Goal: Complete Application Form: Complete application form

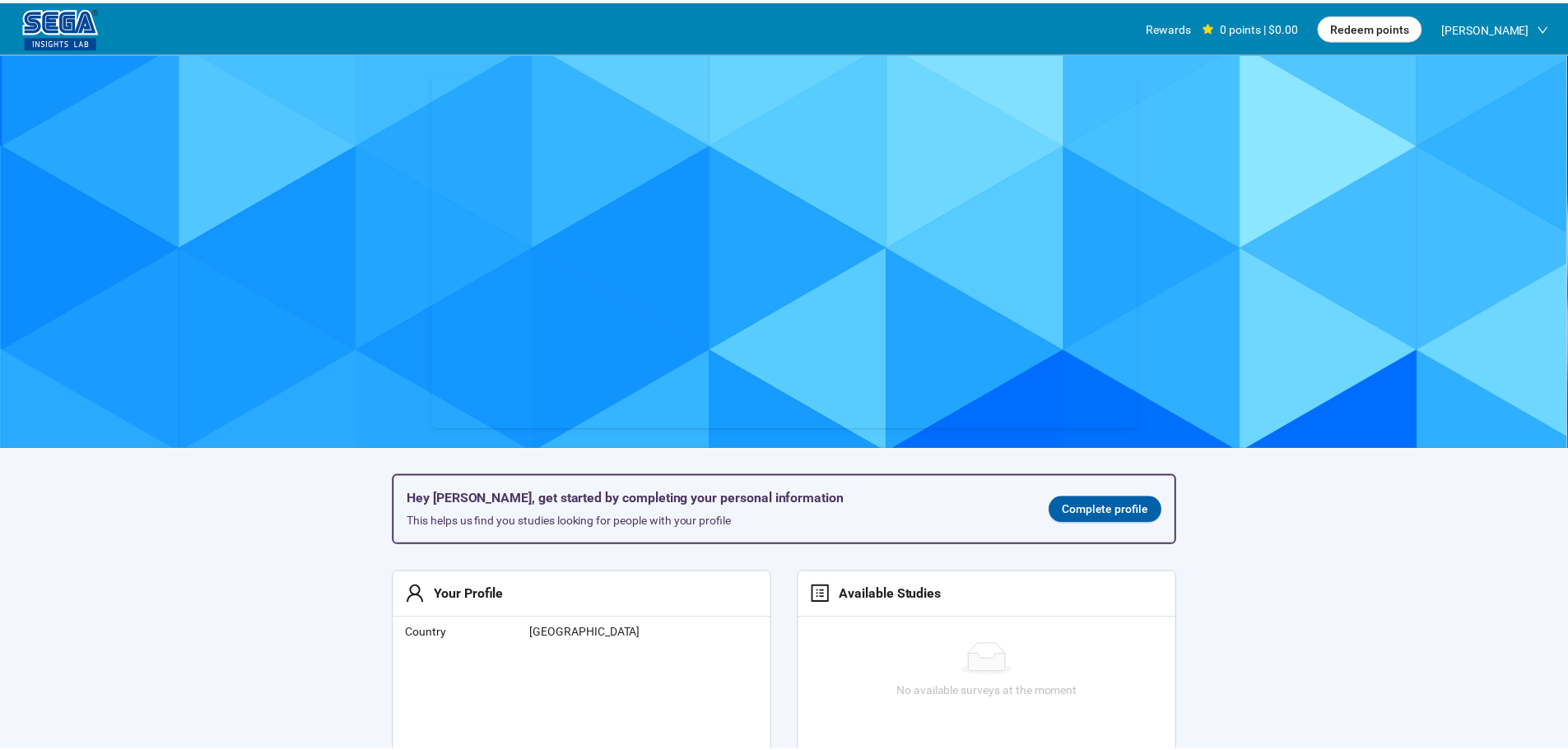
scroll to position [1, 0]
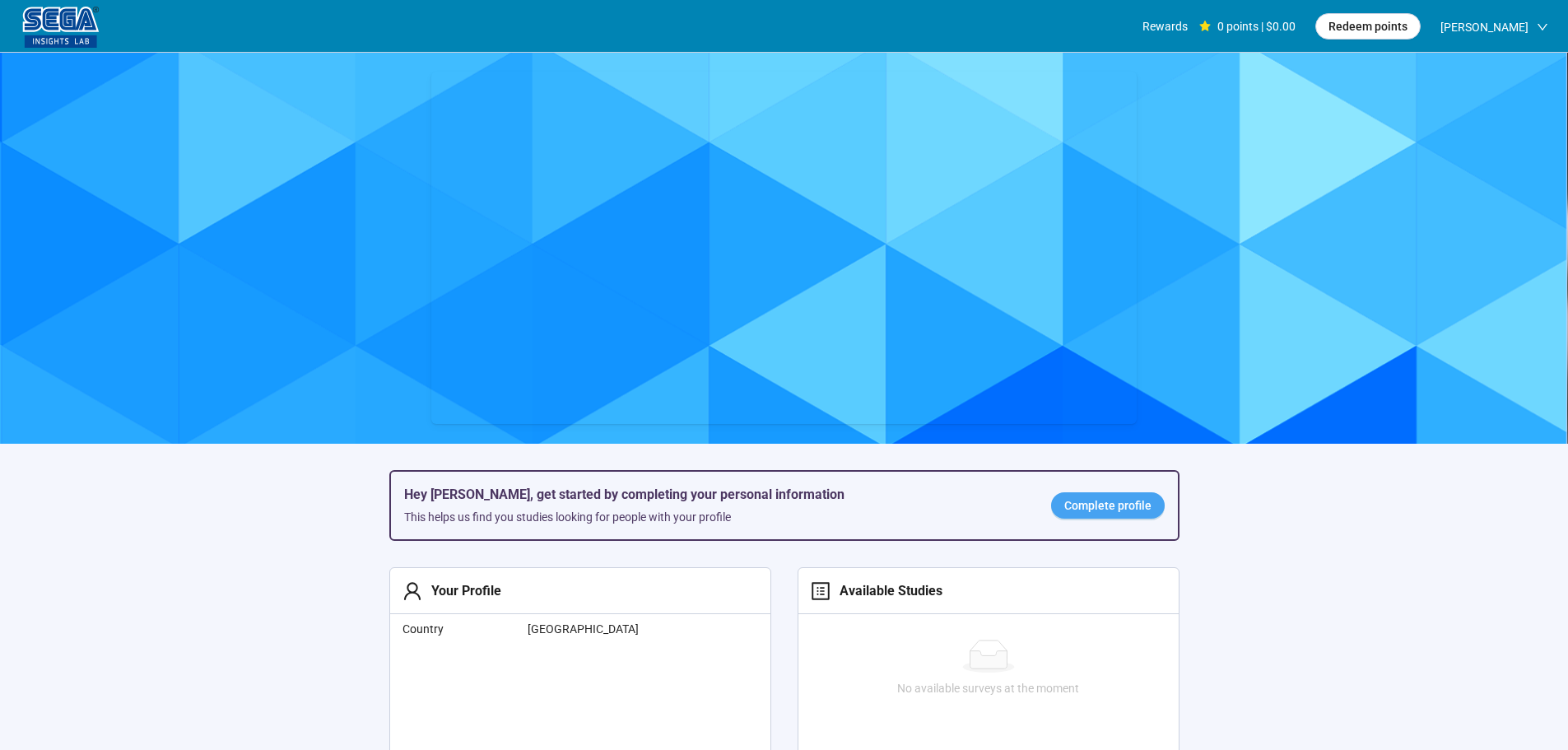
click at [1072, 514] on span "Complete profile" at bounding box center [1107, 504] width 87 height 18
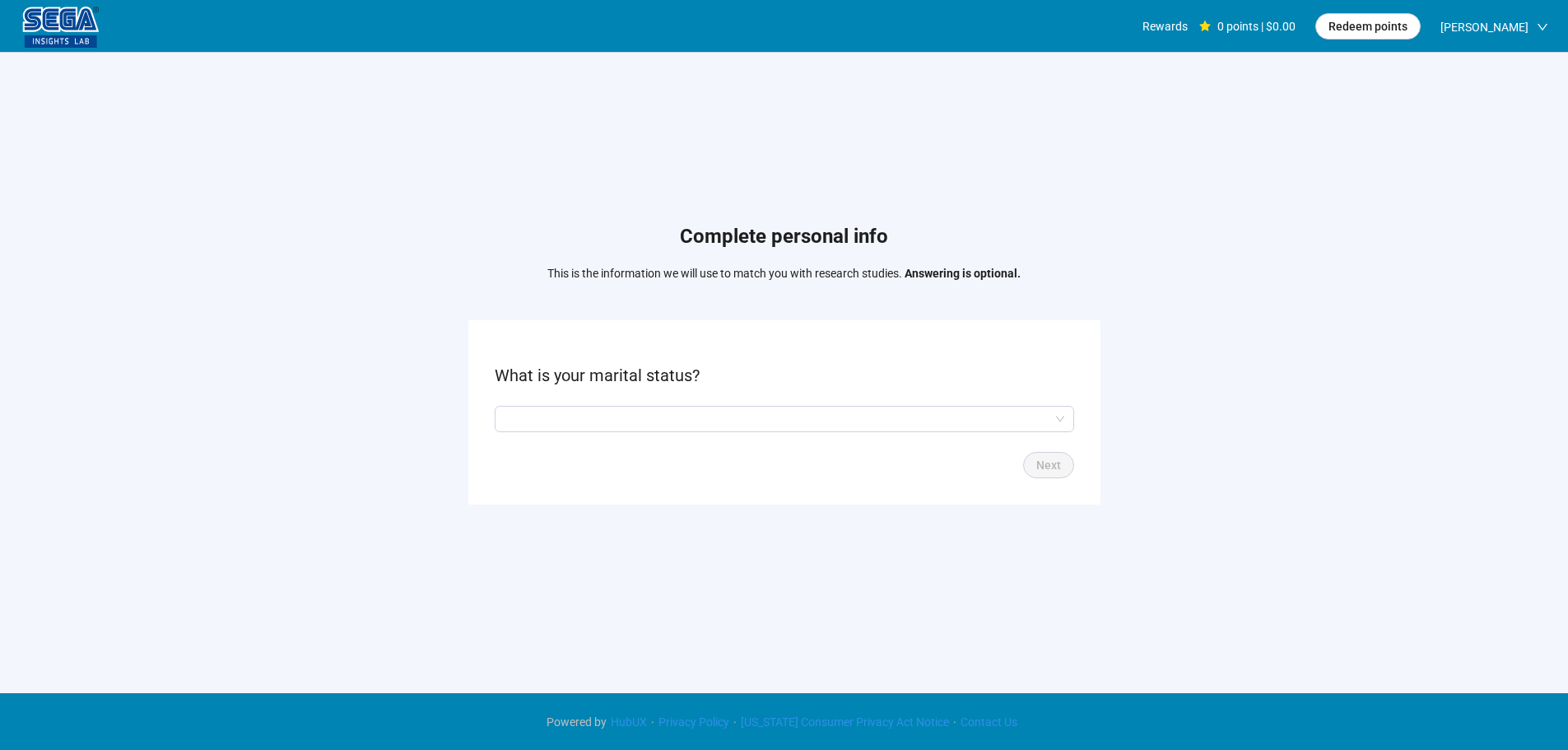
scroll to position [1, 0]
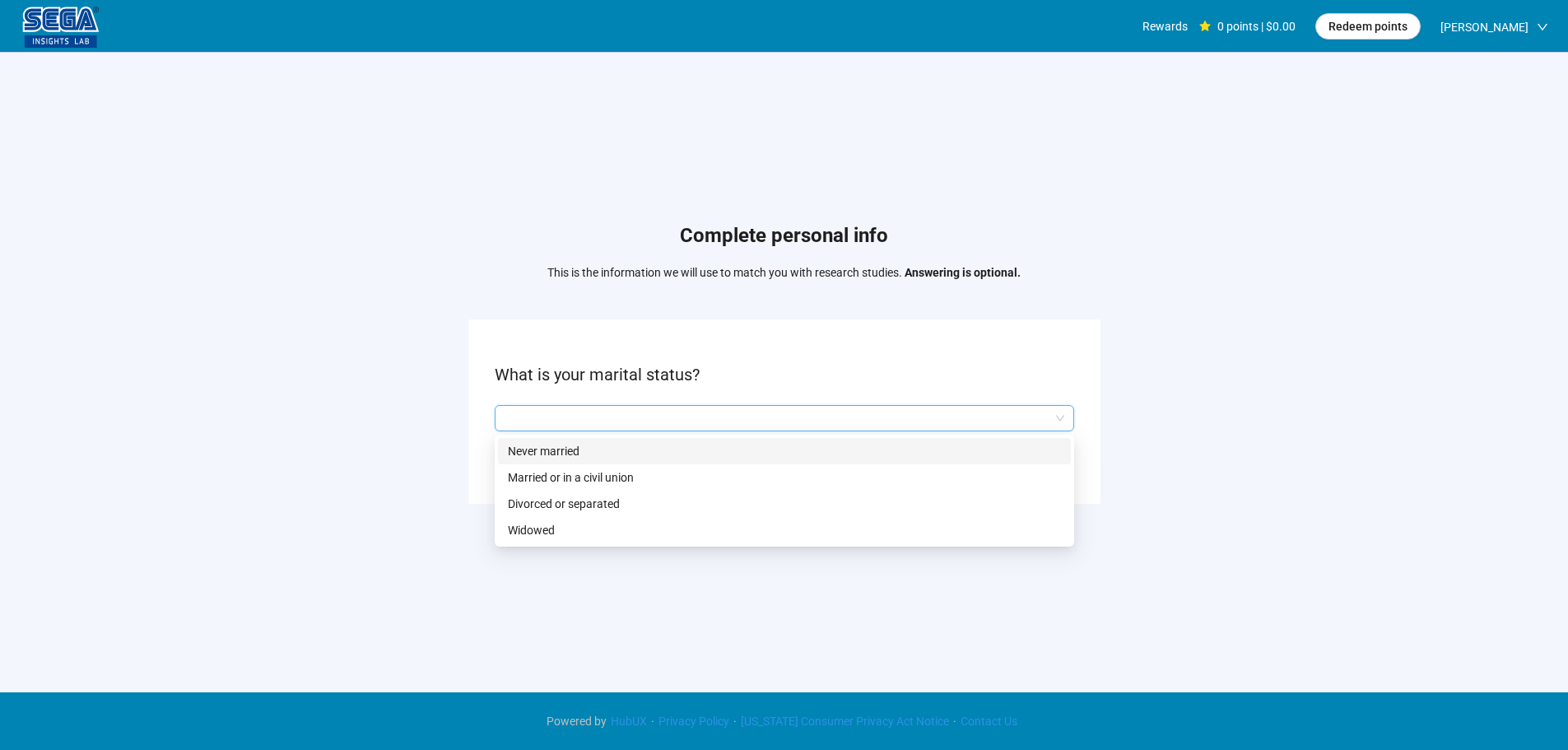
click at [631, 424] on input "search" at bounding box center [784, 418] width 559 height 25
click at [568, 473] on p "Married or in a civil union" at bounding box center [784, 477] width 553 height 18
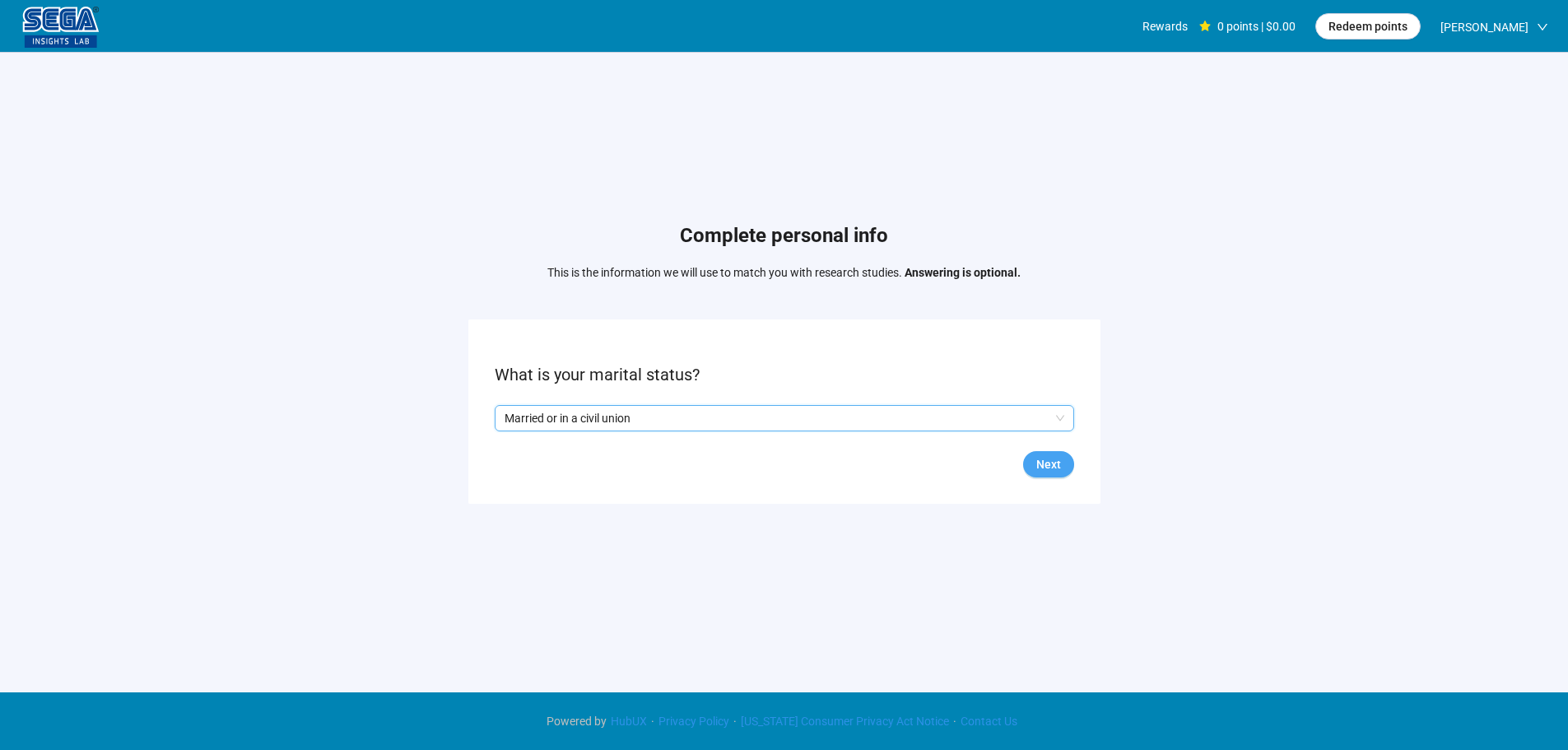
click at [1046, 459] on span "Next" at bounding box center [1048, 464] width 25 height 18
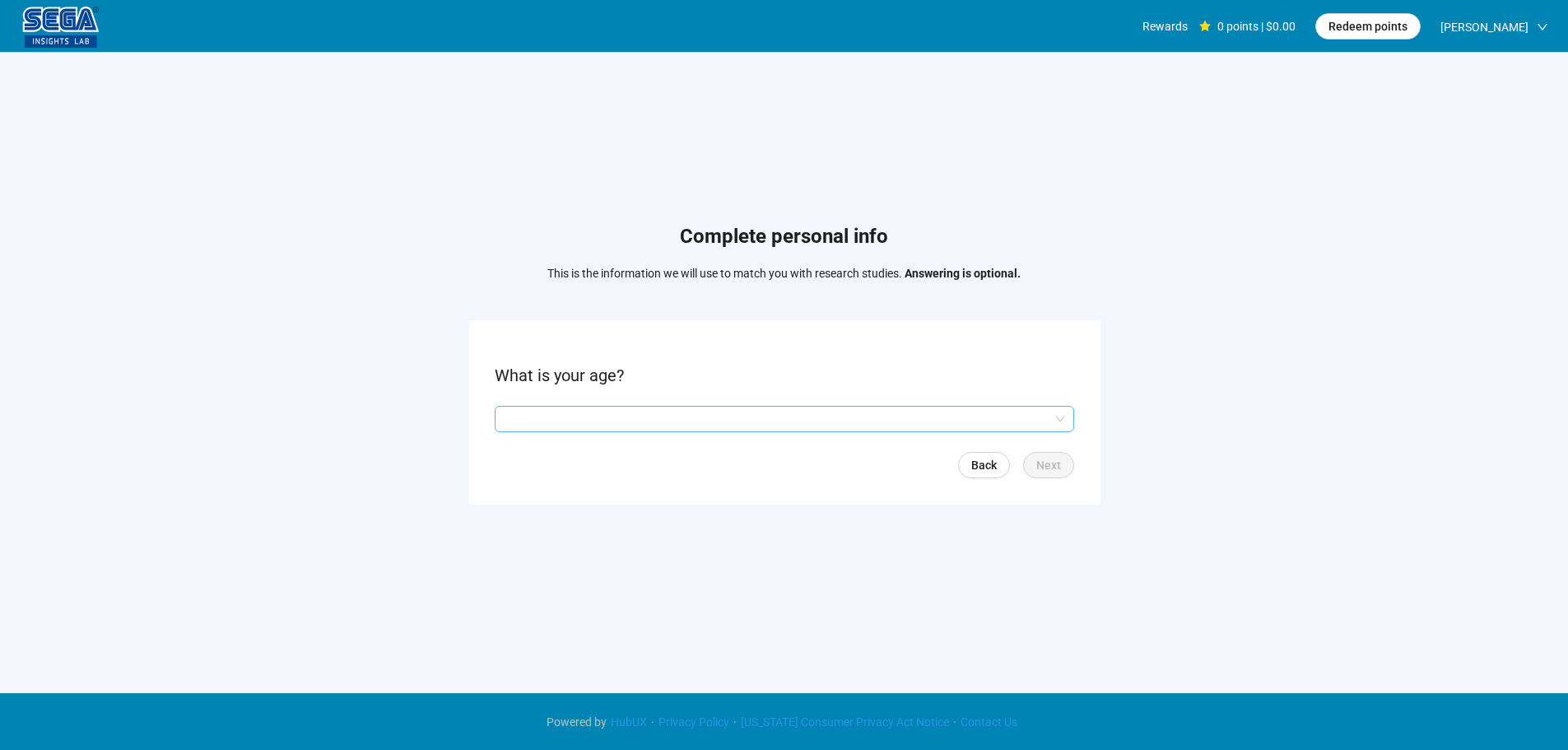
click at [572, 421] on input "search" at bounding box center [784, 418] width 559 height 25
click at [562, 412] on input "search" at bounding box center [784, 418] width 559 height 25
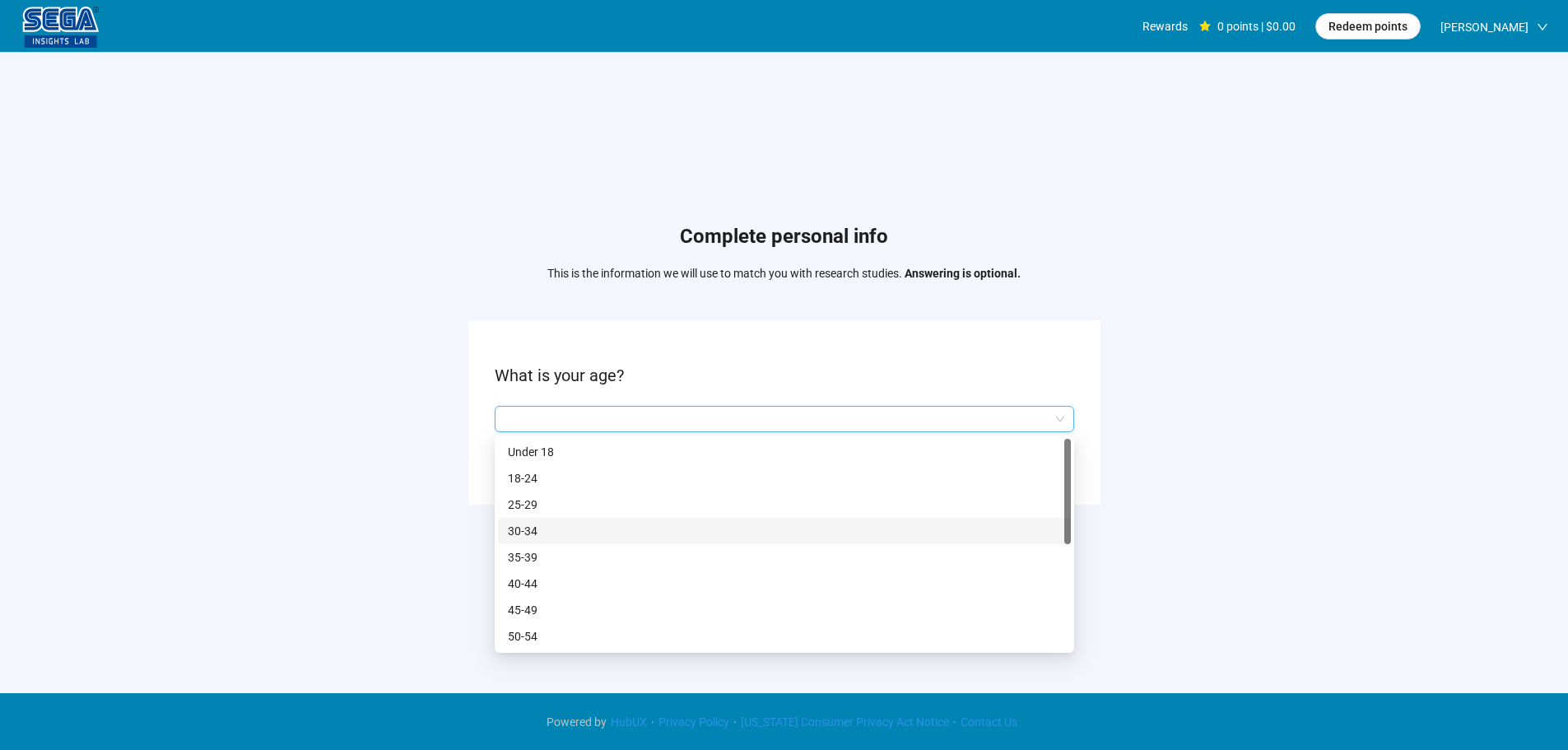
click at [535, 530] on p "30-34" at bounding box center [784, 530] width 553 height 18
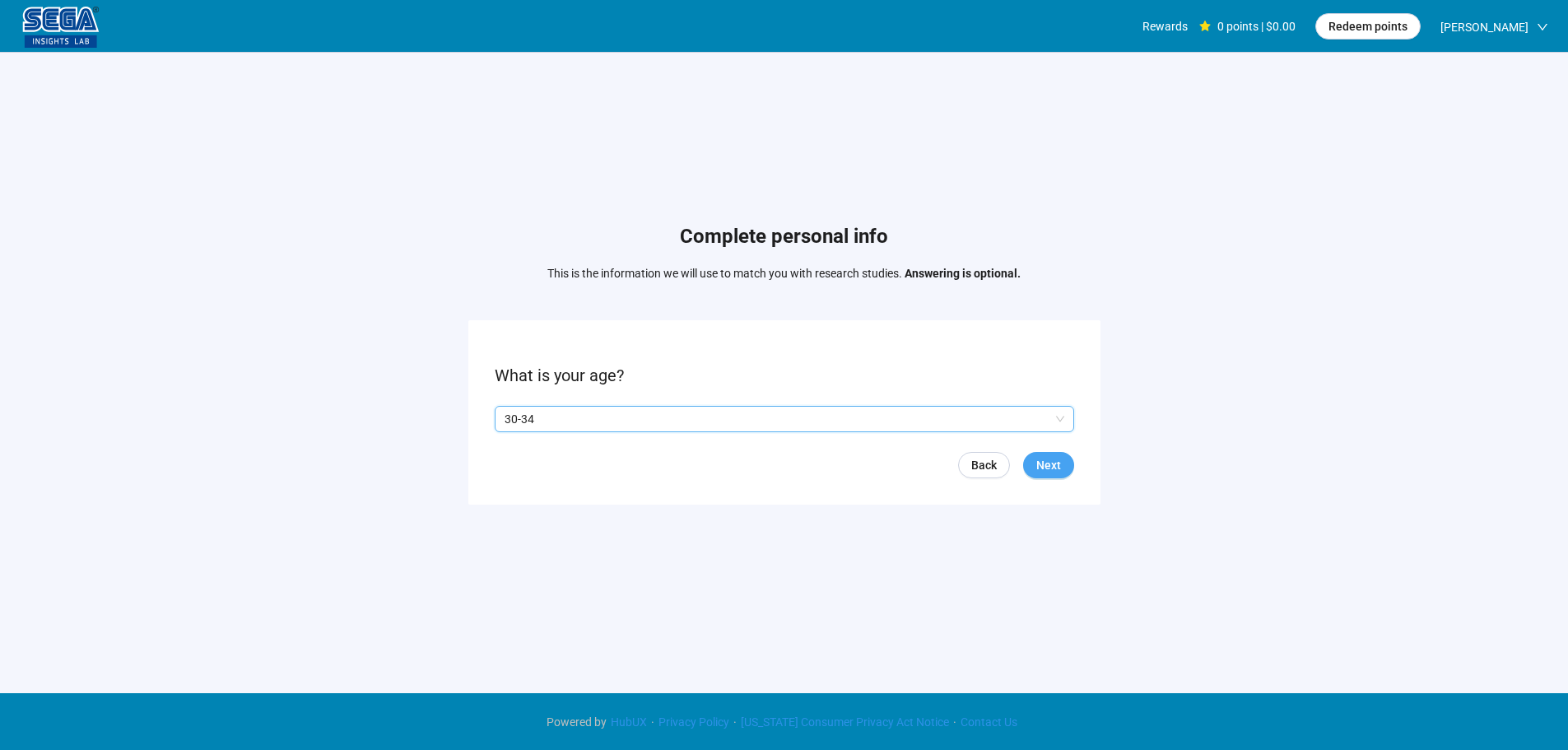
click at [1033, 458] on button "Next" at bounding box center [1048, 465] width 51 height 26
click at [495, 417] on span at bounding box center [502, 418] width 13 height 13
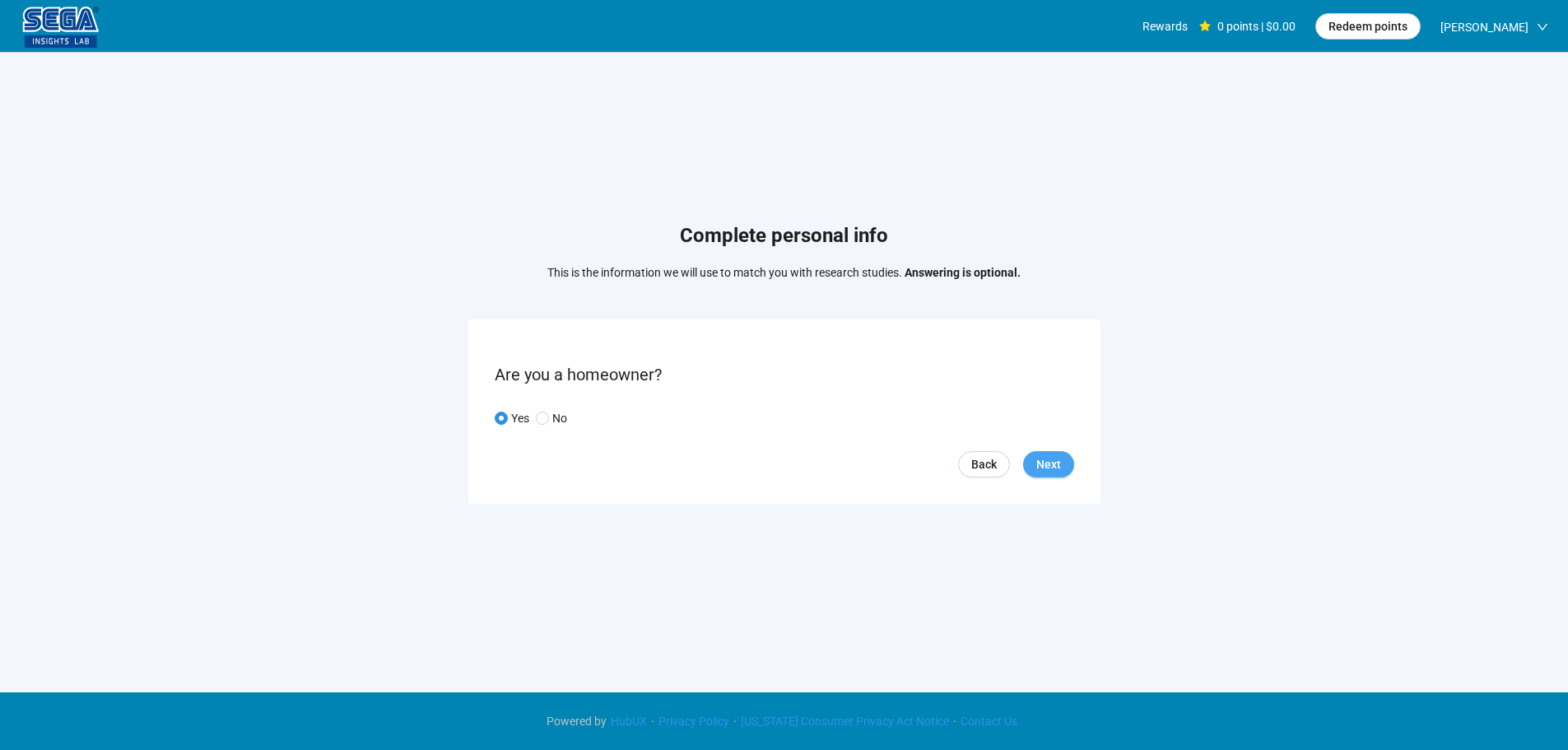
click at [1046, 470] on span "Next" at bounding box center [1048, 464] width 25 height 18
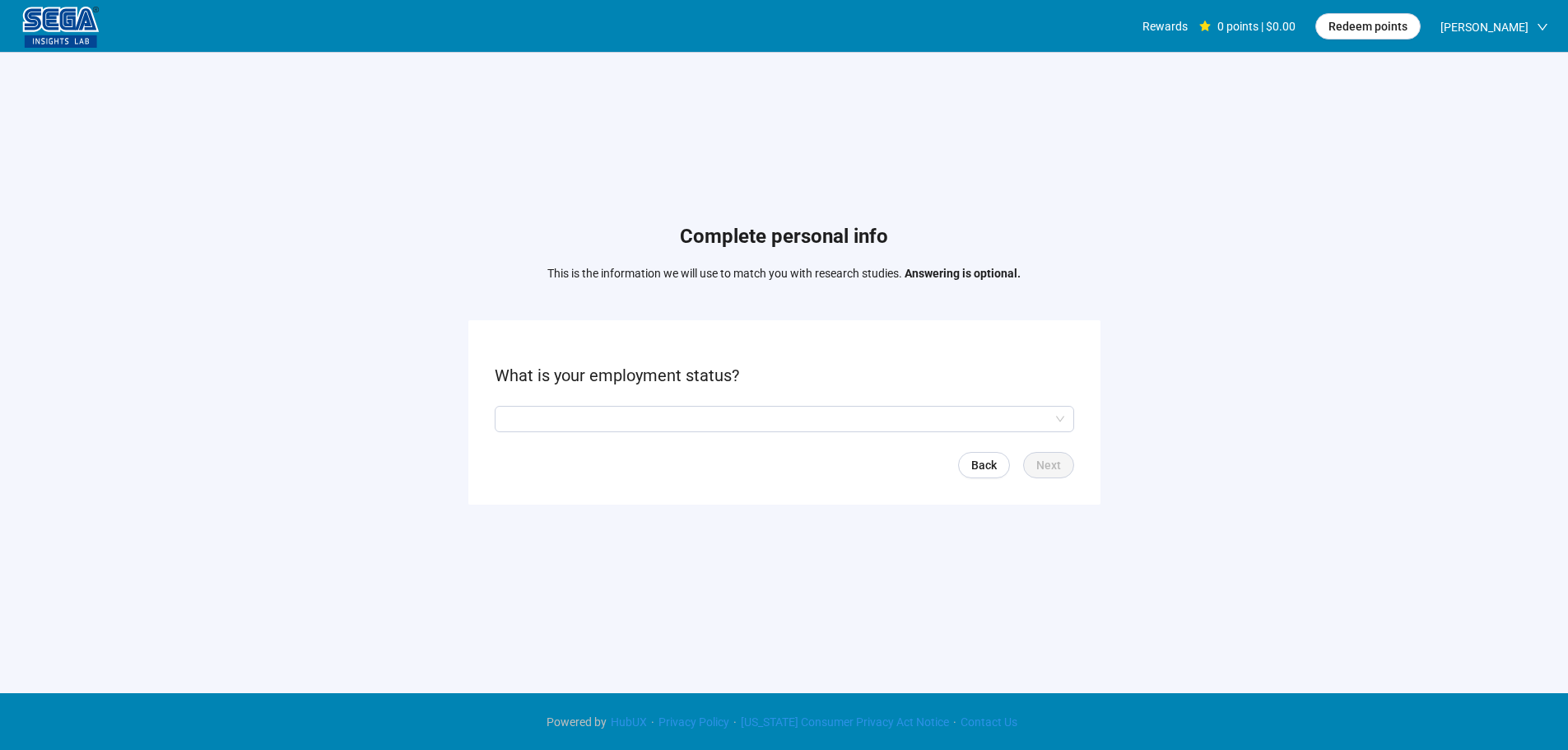
click at [593, 397] on form "What is your employment status? Back Next" at bounding box center [784, 412] width 632 height 183
click at [593, 408] on input "search" at bounding box center [784, 418] width 559 height 25
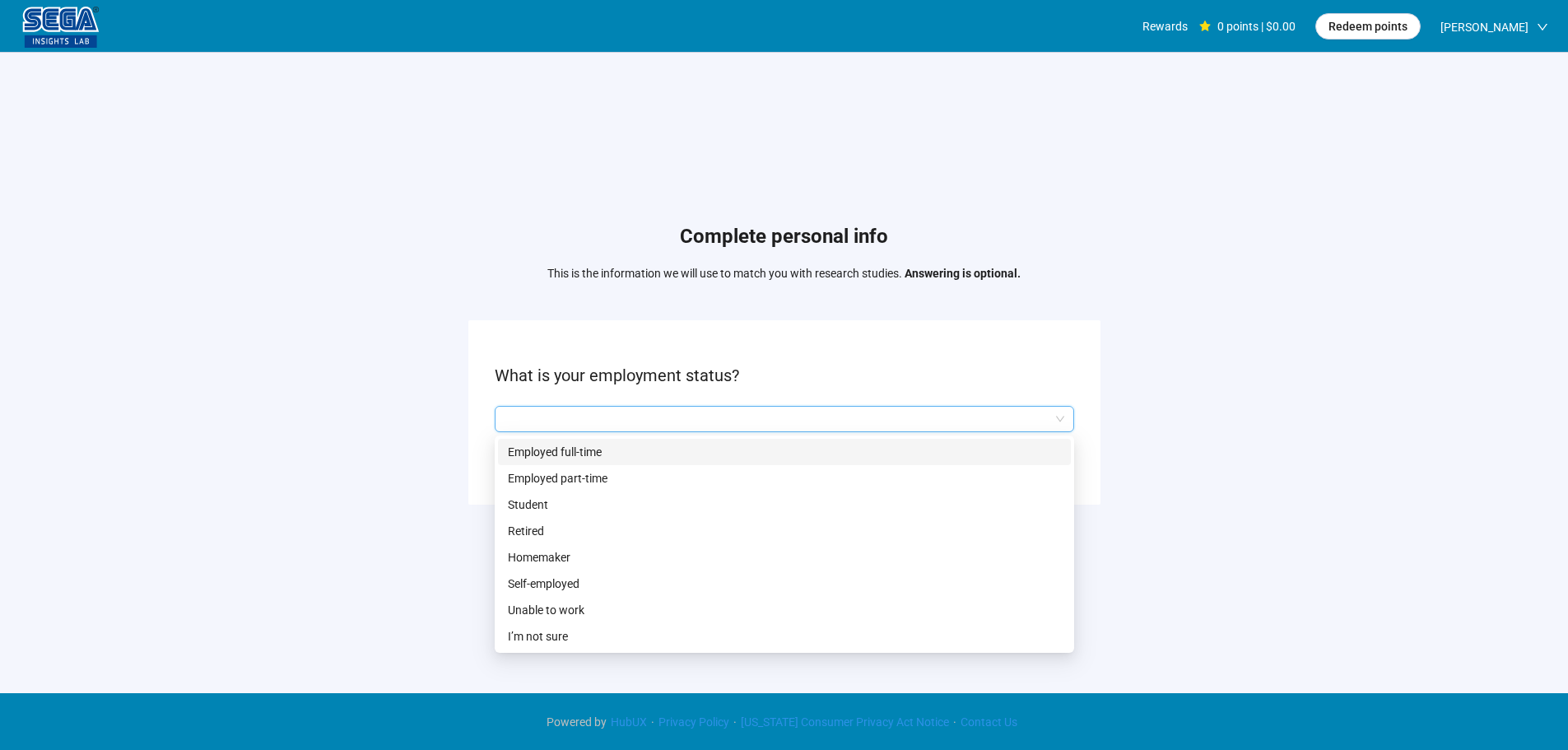
drag, startPoint x: 581, startPoint y: 456, endPoint x: 780, endPoint y: 456, distance: 199.0
click at [582, 456] on p "Employed full-time" at bounding box center [784, 452] width 553 height 18
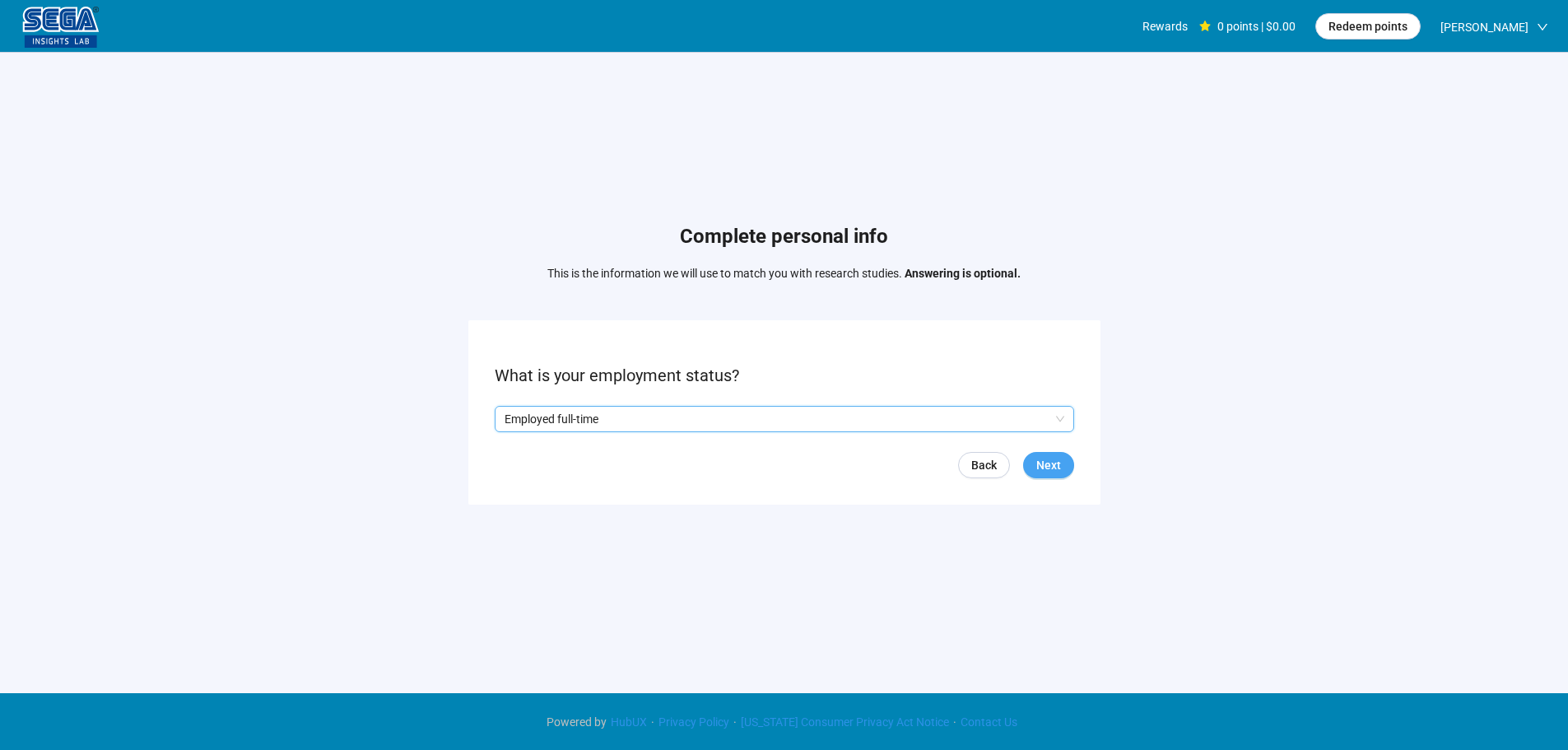
click at [1046, 465] on span "Next" at bounding box center [1048, 465] width 25 height 18
click at [585, 406] on input "search" at bounding box center [784, 418] width 559 height 25
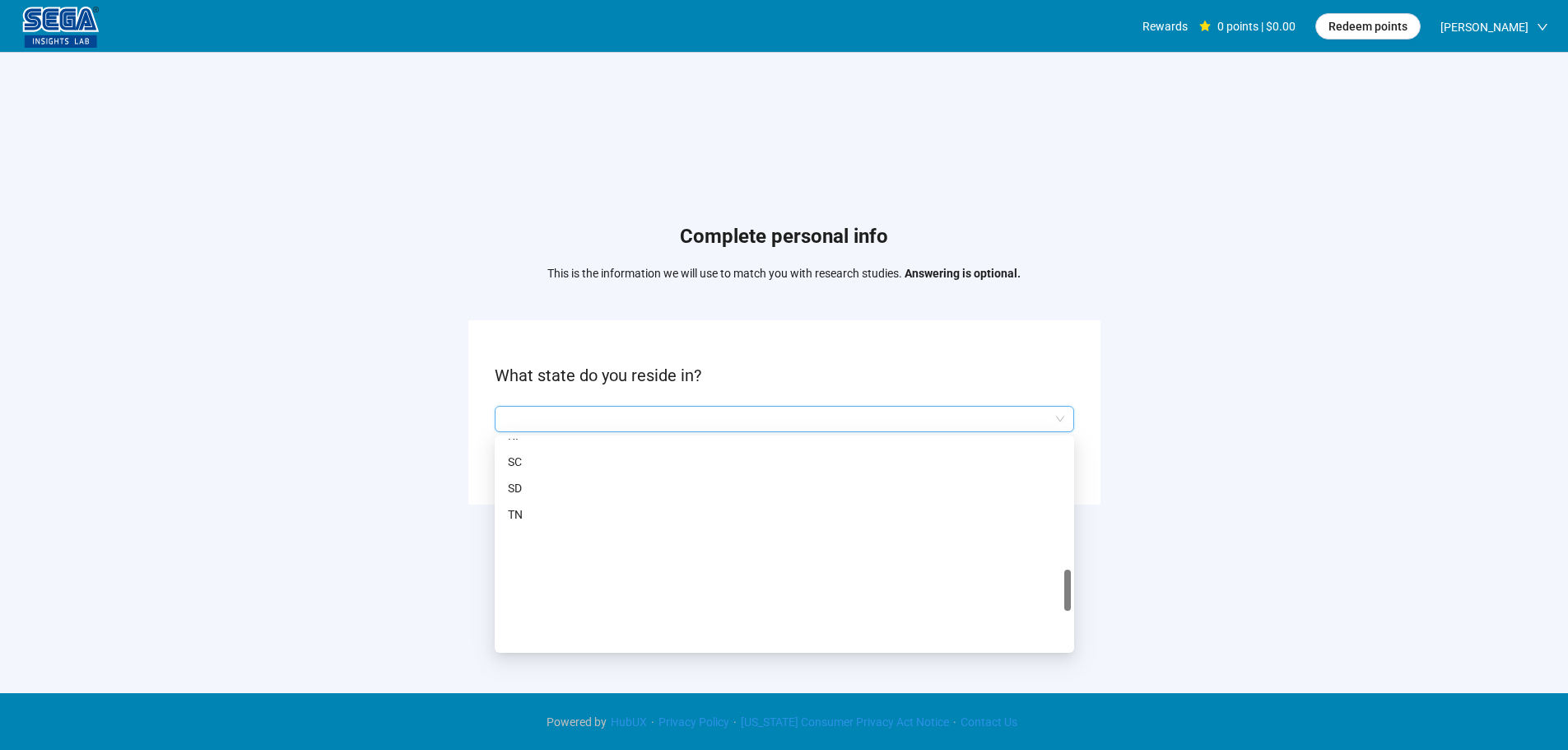
scroll to position [878, 0]
click at [534, 494] on p "OH" at bounding box center [784, 494] width 553 height 18
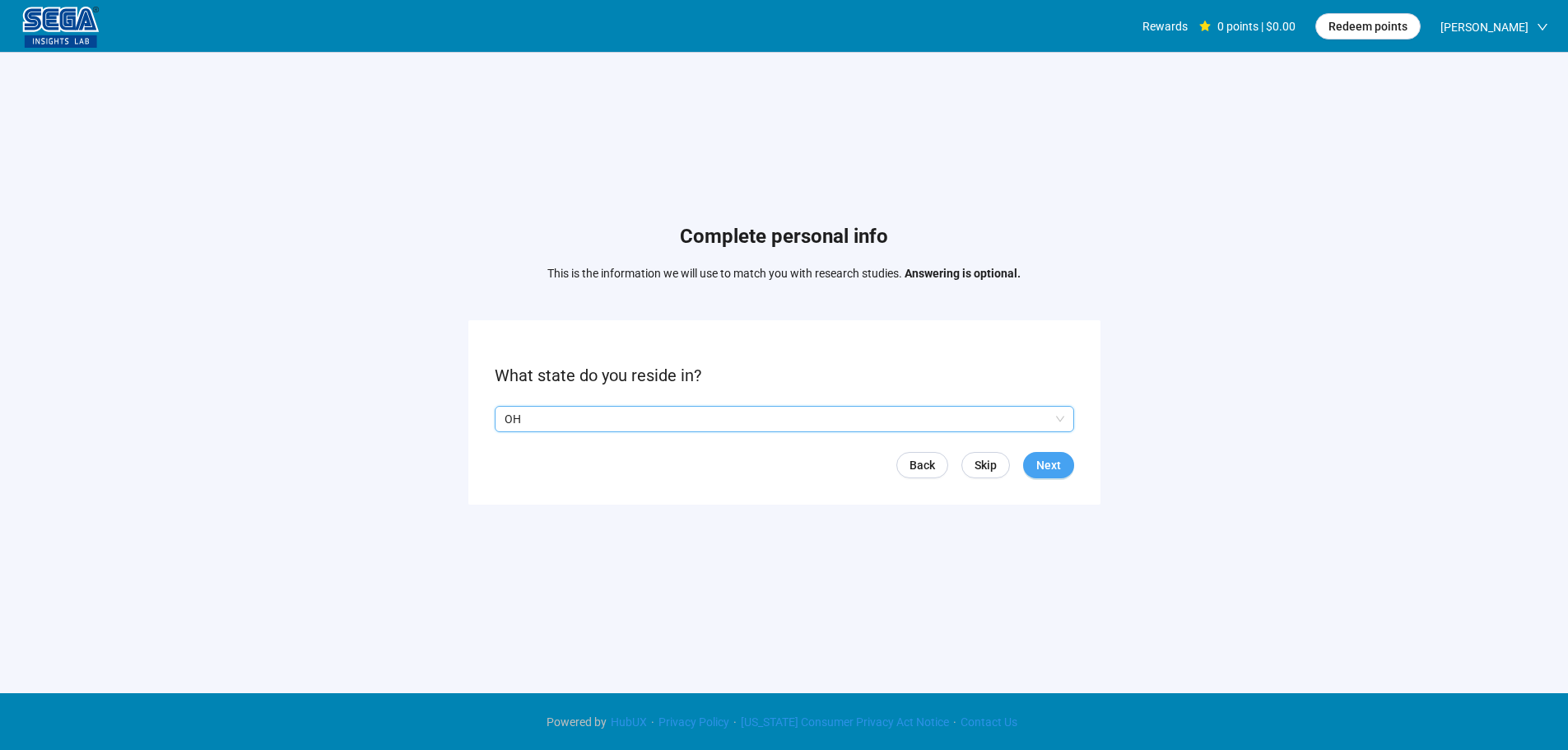
click at [1059, 469] on span "Next" at bounding box center [1048, 465] width 25 height 18
click at [648, 419] on input "search" at bounding box center [784, 418] width 559 height 25
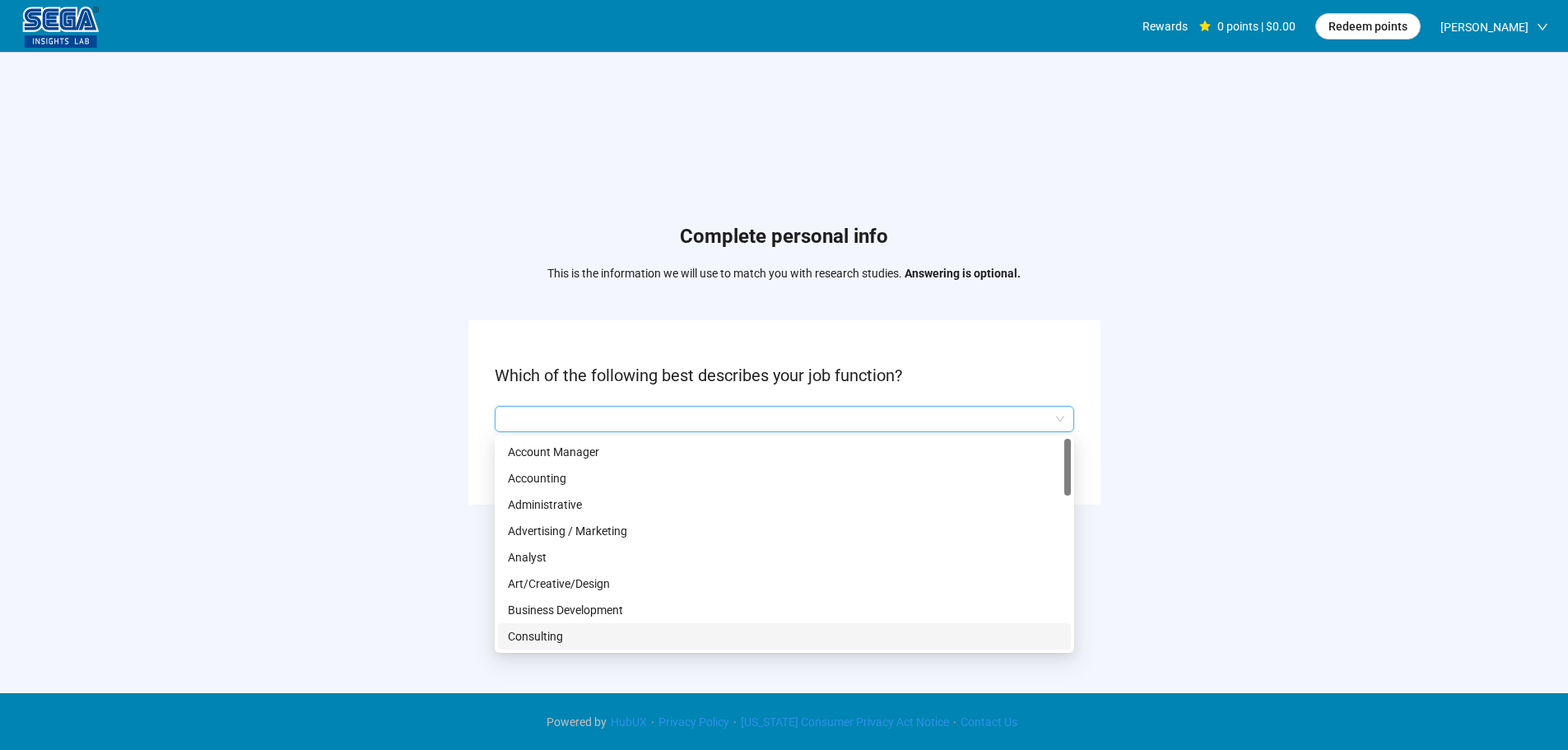
click at [548, 636] on p "Consulting" at bounding box center [784, 636] width 553 height 18
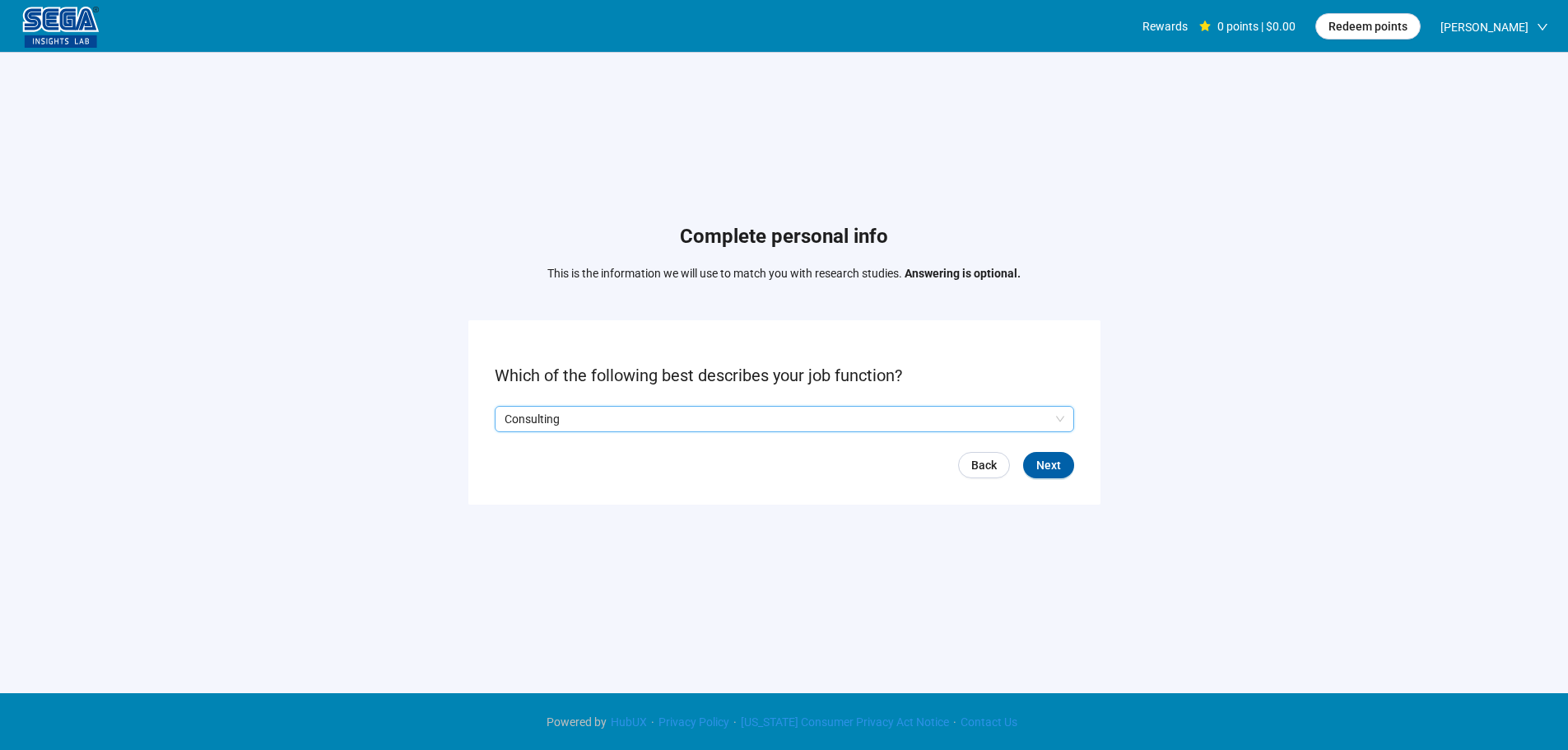
click at [597, 416] on p "Consulting" at bounding box center [776, 418] width 545 height 25
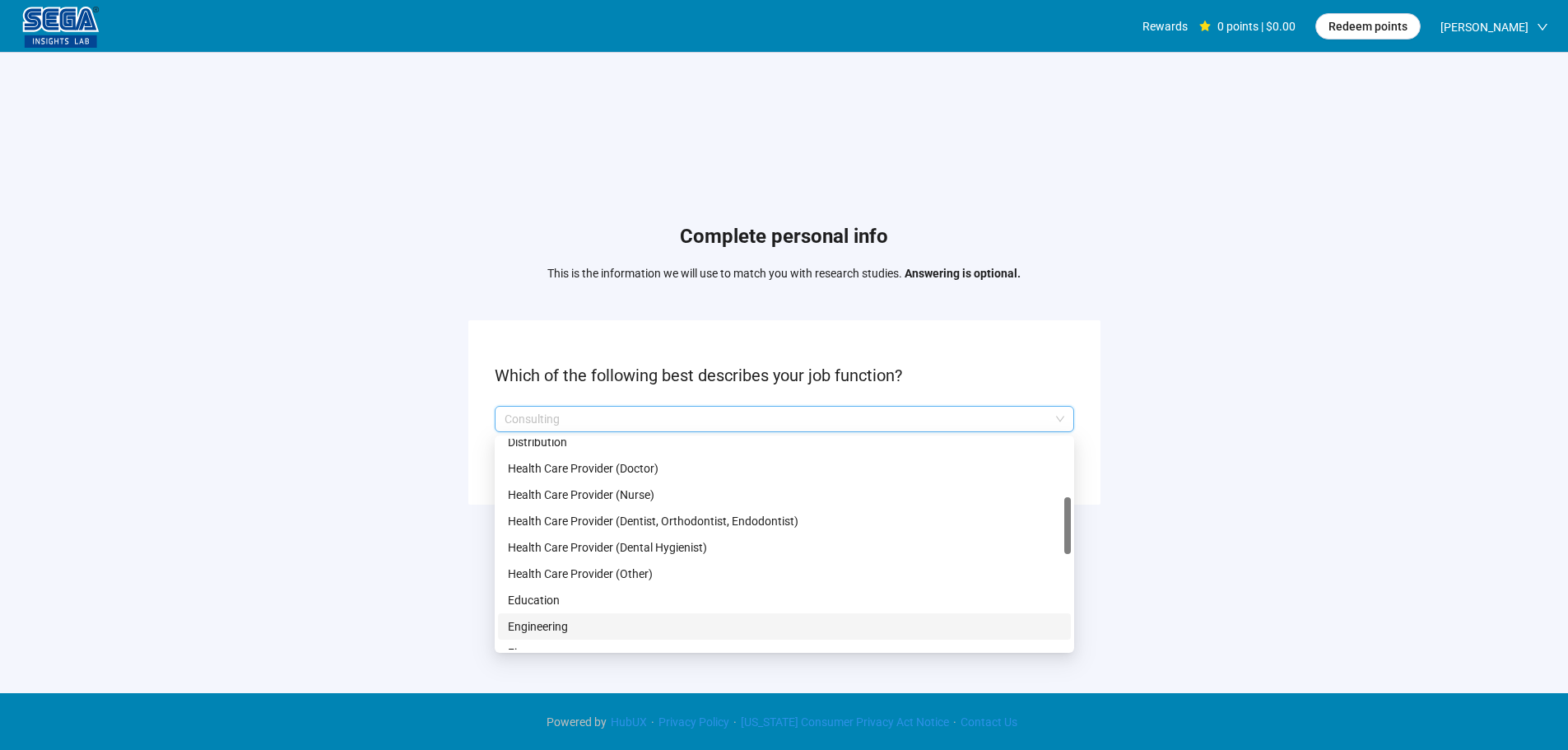
scroll to position [412, 0]
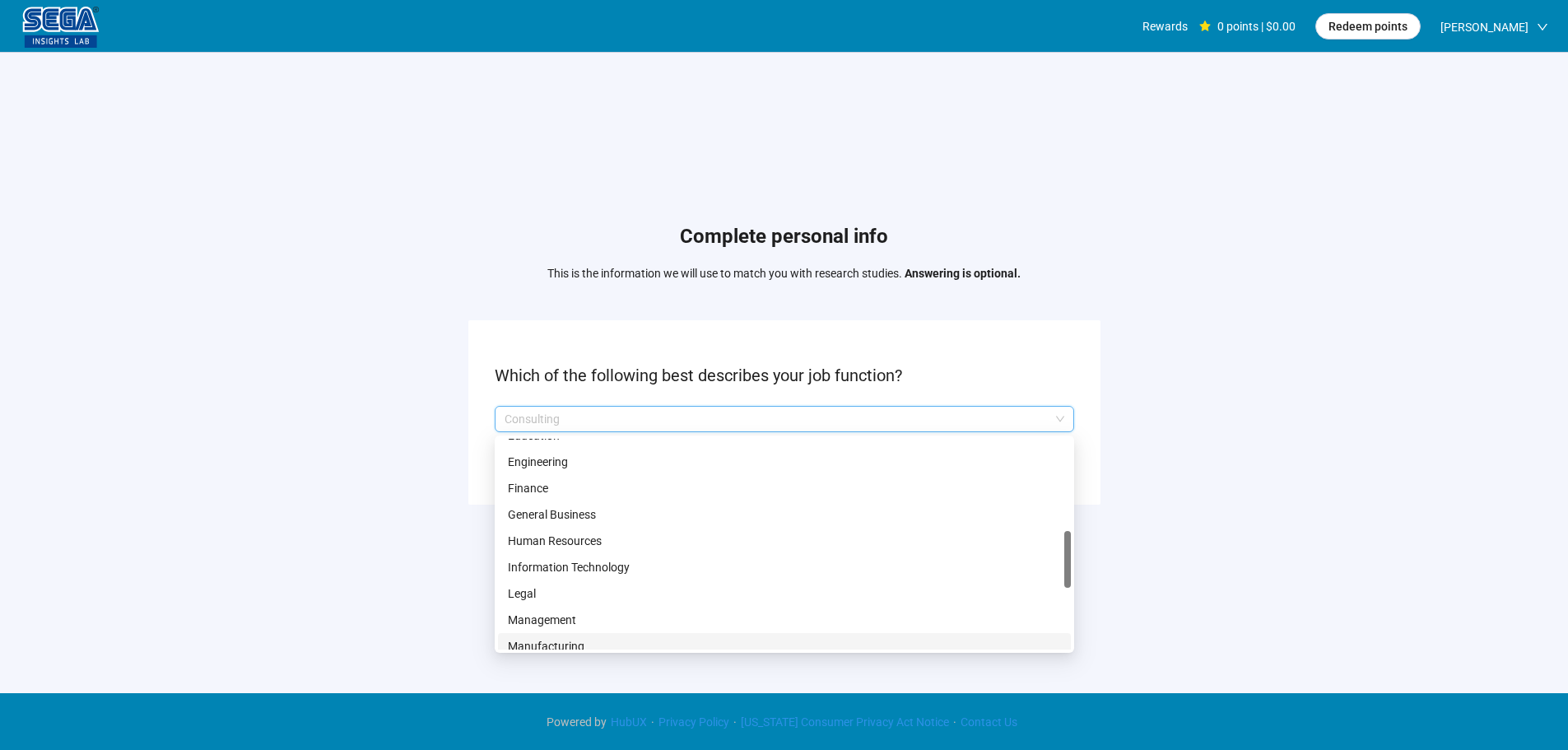
click at [568, 637] on p "Manufacturing" at bounding box center [784, 645] width 553 height 18
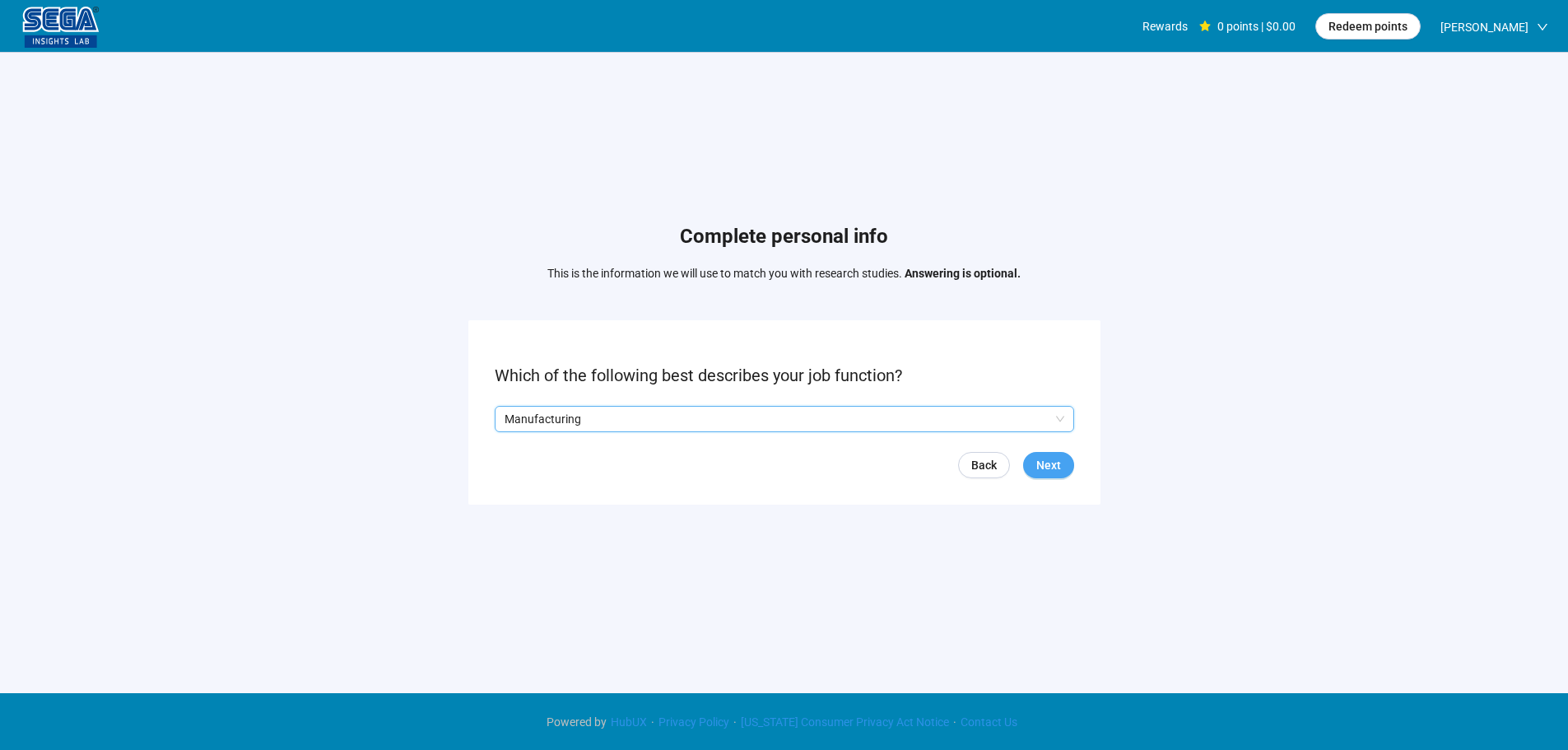
click at [1047, 467] on span "Next" at bounding box center [1048, 465] width 25 height 18
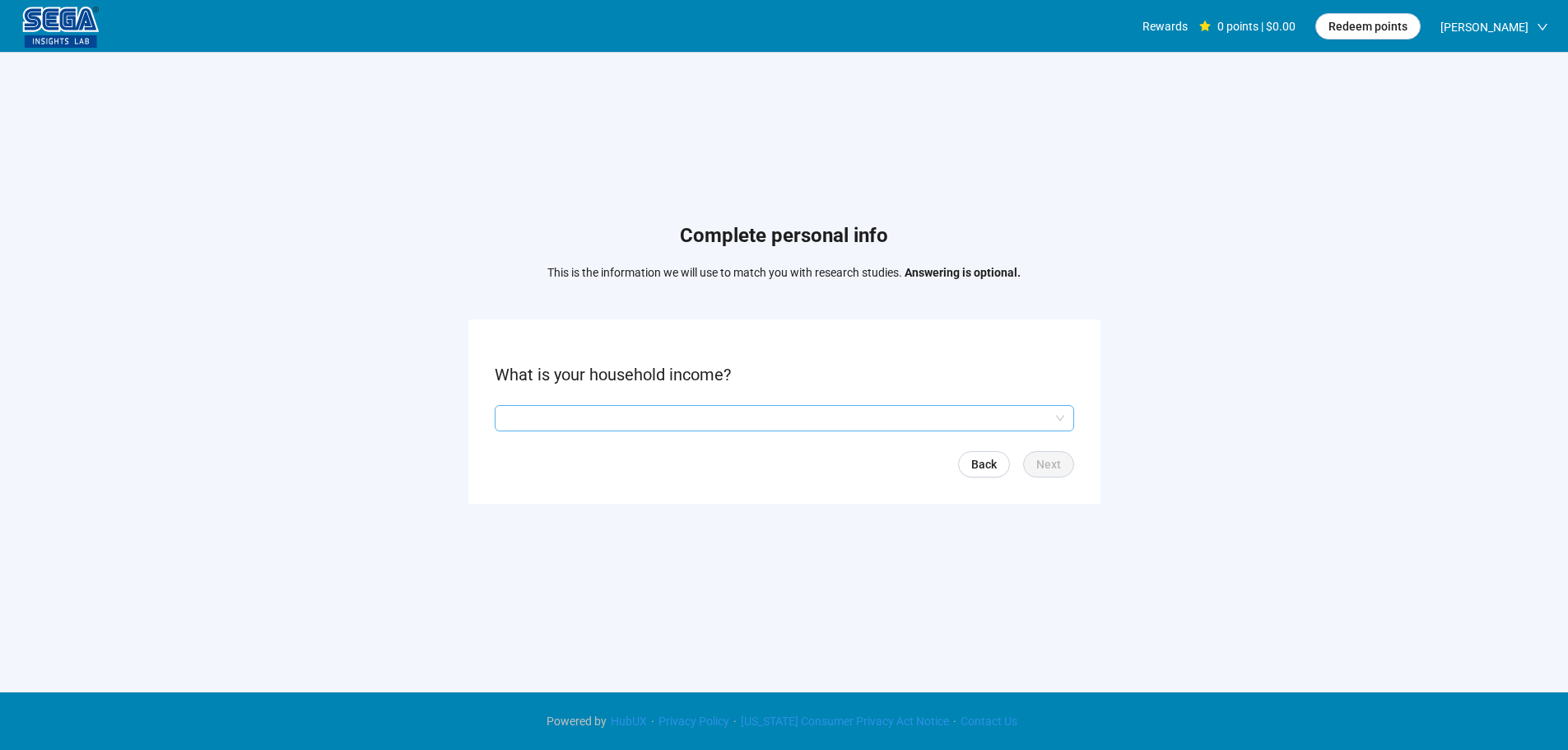
click at [588, 411] on input "search" at bounding box center [784, 418] width 559 height 25
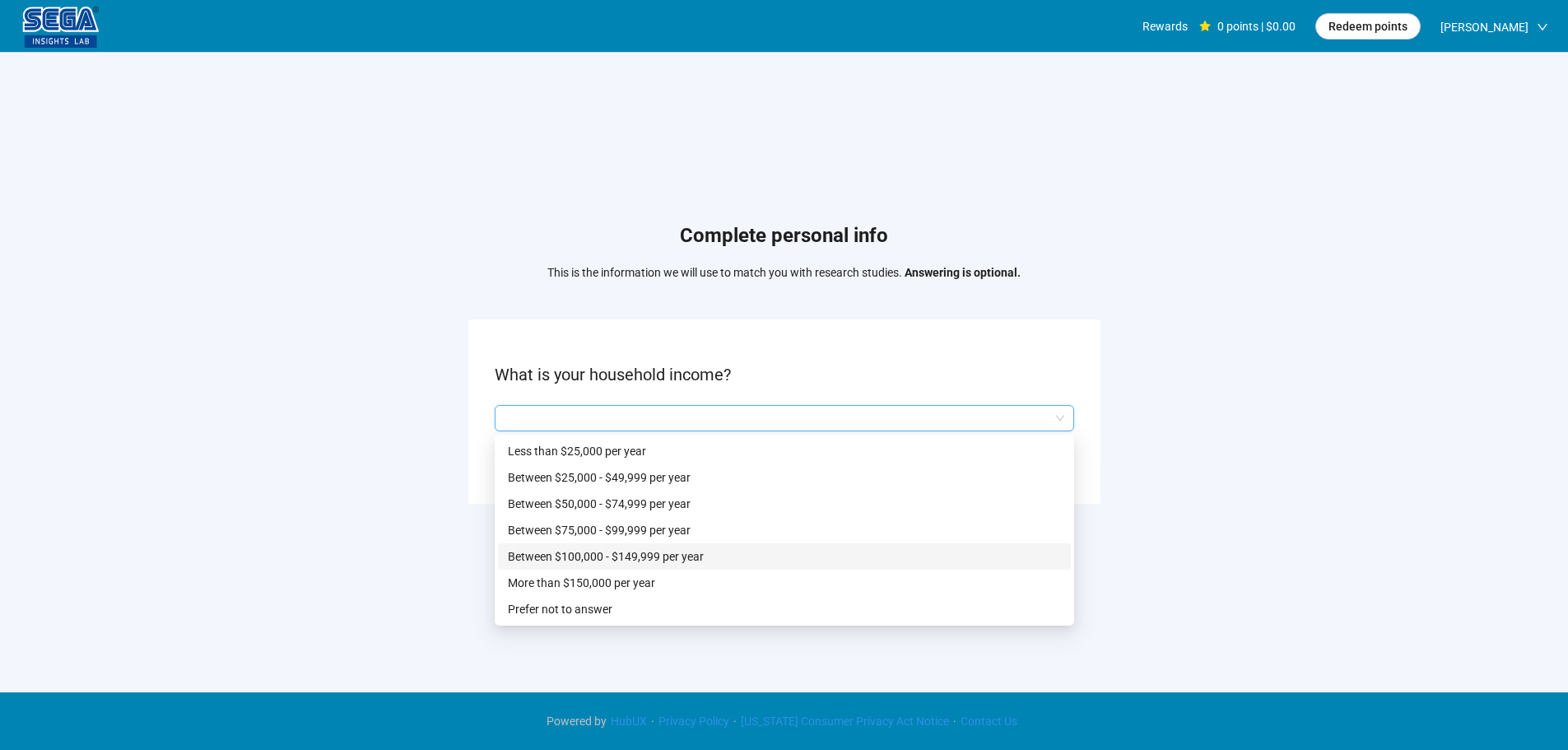
click at [632, 559] on p "Between $100,000 - $149,999 per year" at bounding box center [784, 555] width 553 height 18
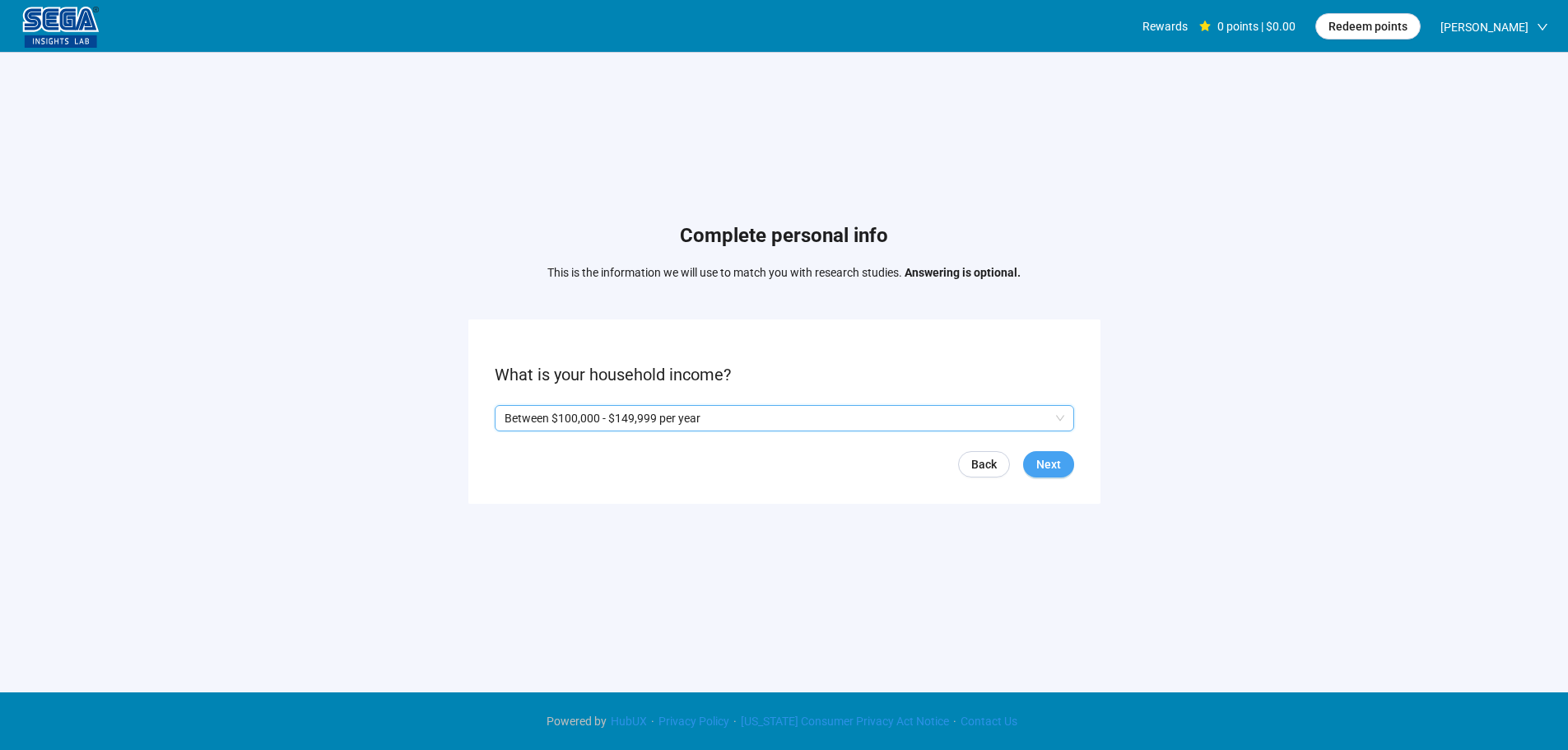
click at [1030, 454] on button "Next" at bounding box center [1048, 464] width 51 height 26
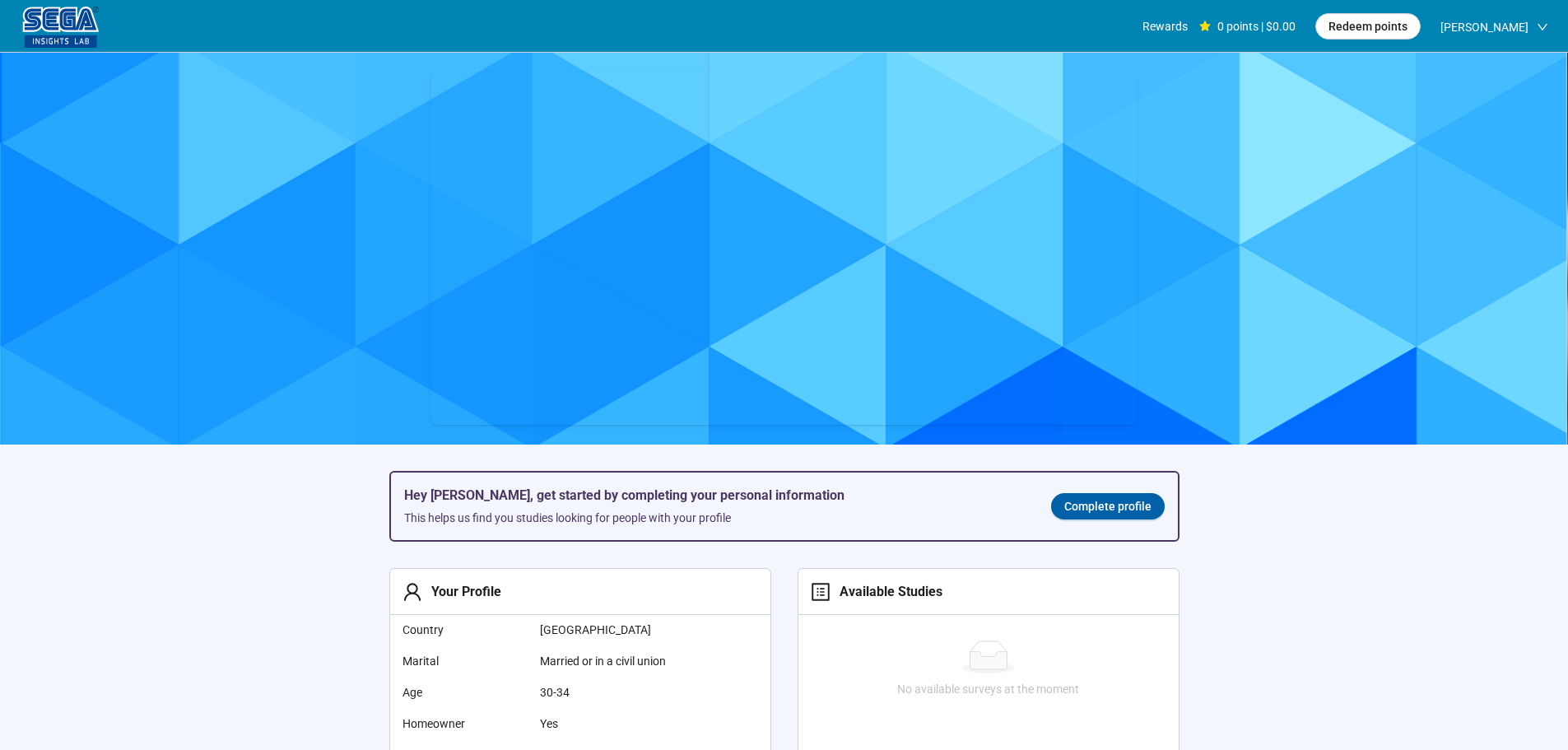
click at [1121, 514] on span "Complete profile" at bounding box center [1107, 505] width 87 height 18
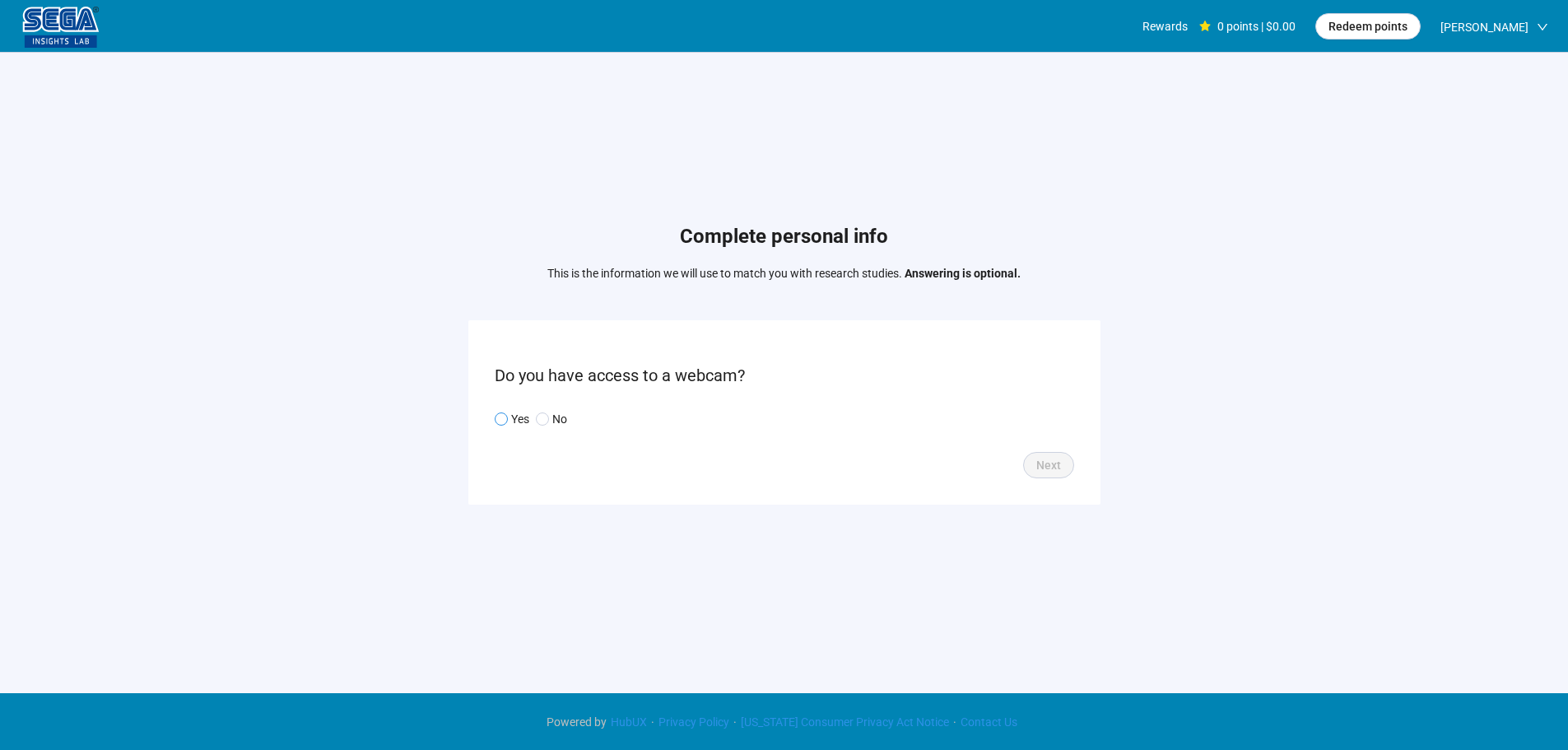
click at [514, 423] on p "Yes" at bounding box center [520, 418] width 18 height 18
click at [1057, 463] on span "Next" at bounding box center [1048, 465] width 25 height 18
click at [612, 425] on input "search" at bounding box center [784, 418] width 559 height 25
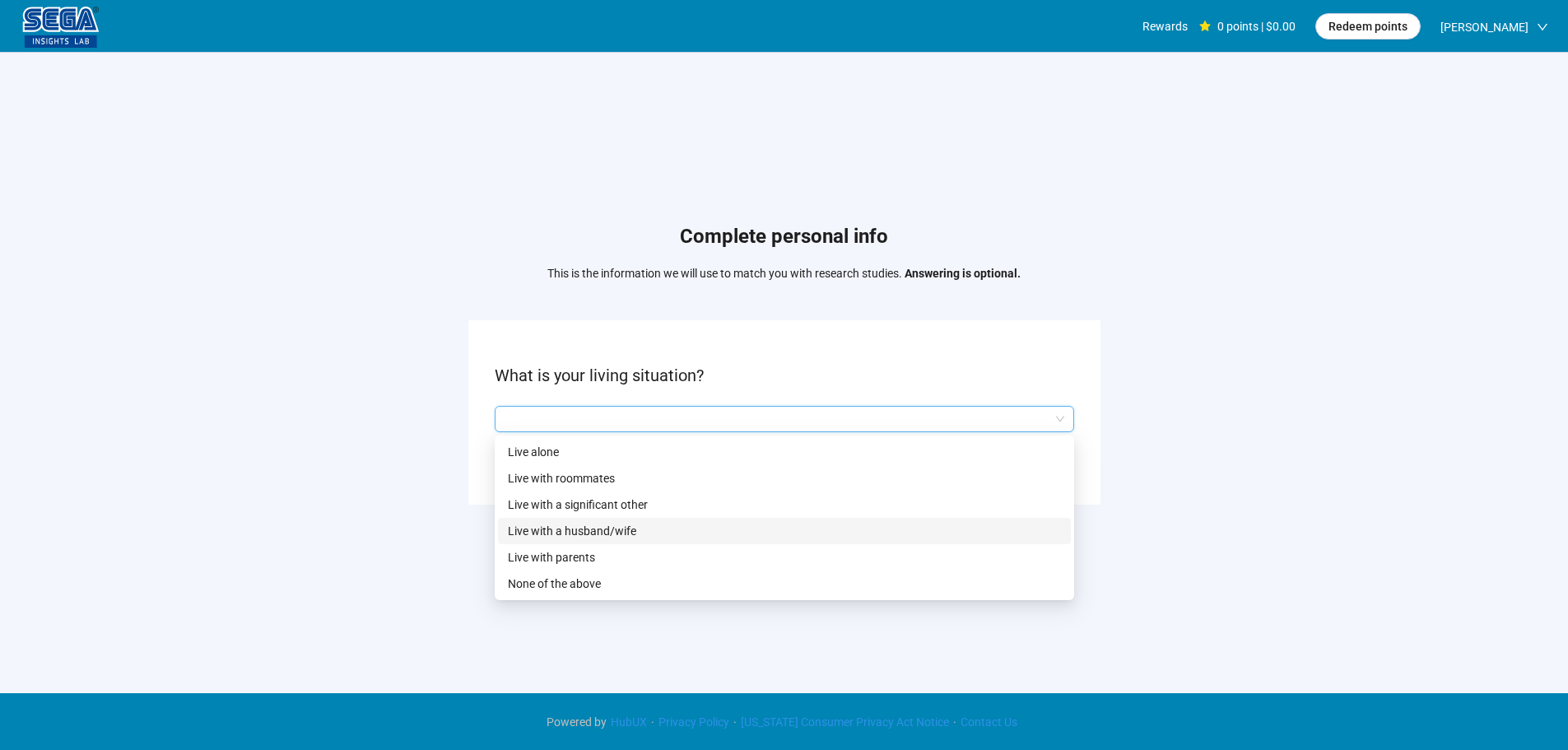
click at [617, 530] on p "Live with a husband/wife" at bounding box center [784, 530] width 553 height 18
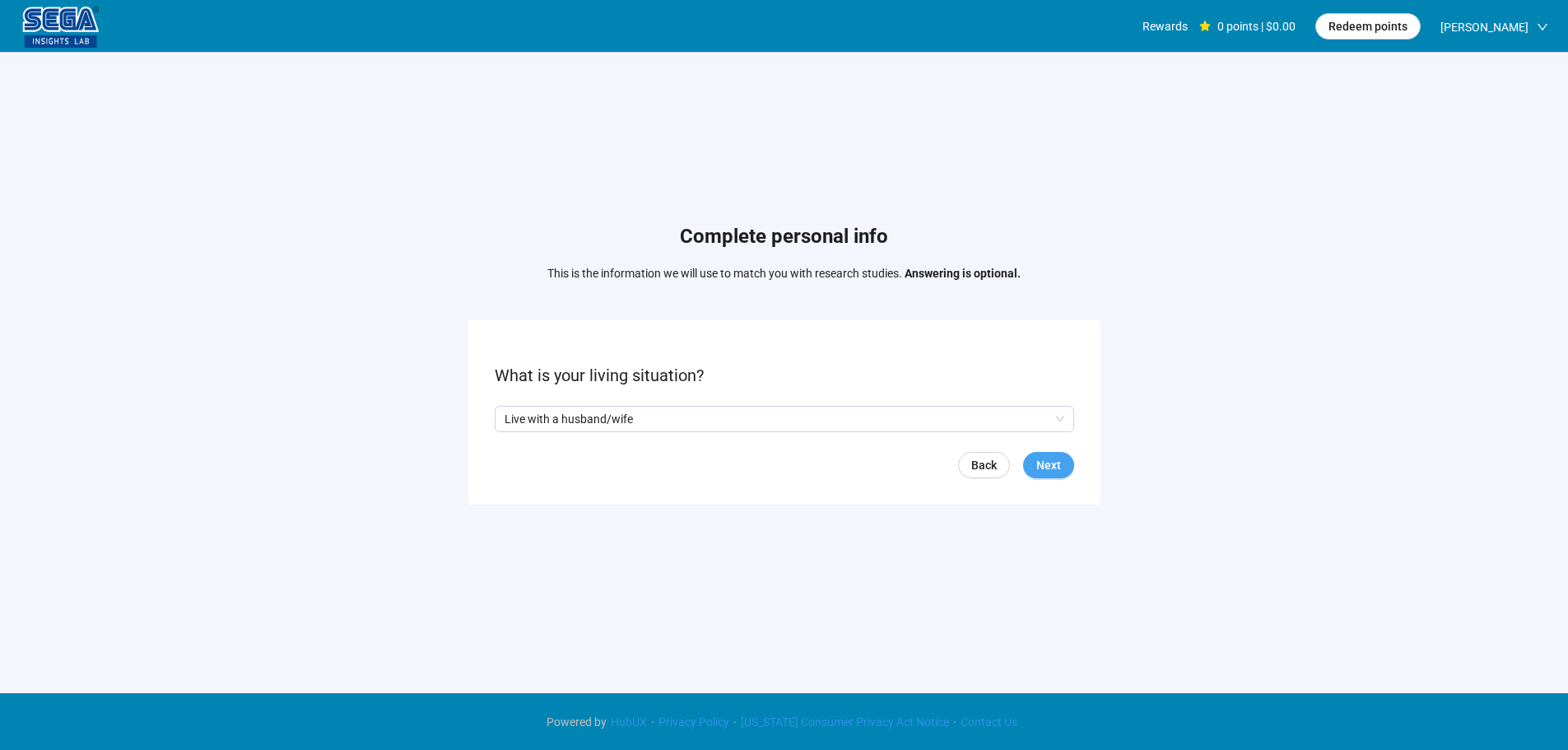
click at [1039, 461] on span "Next" at bounding box center [1048, 465] width 25 height 18
click at [623, 406] on input "search" at bounding box center [784, 418] width 559 height 25
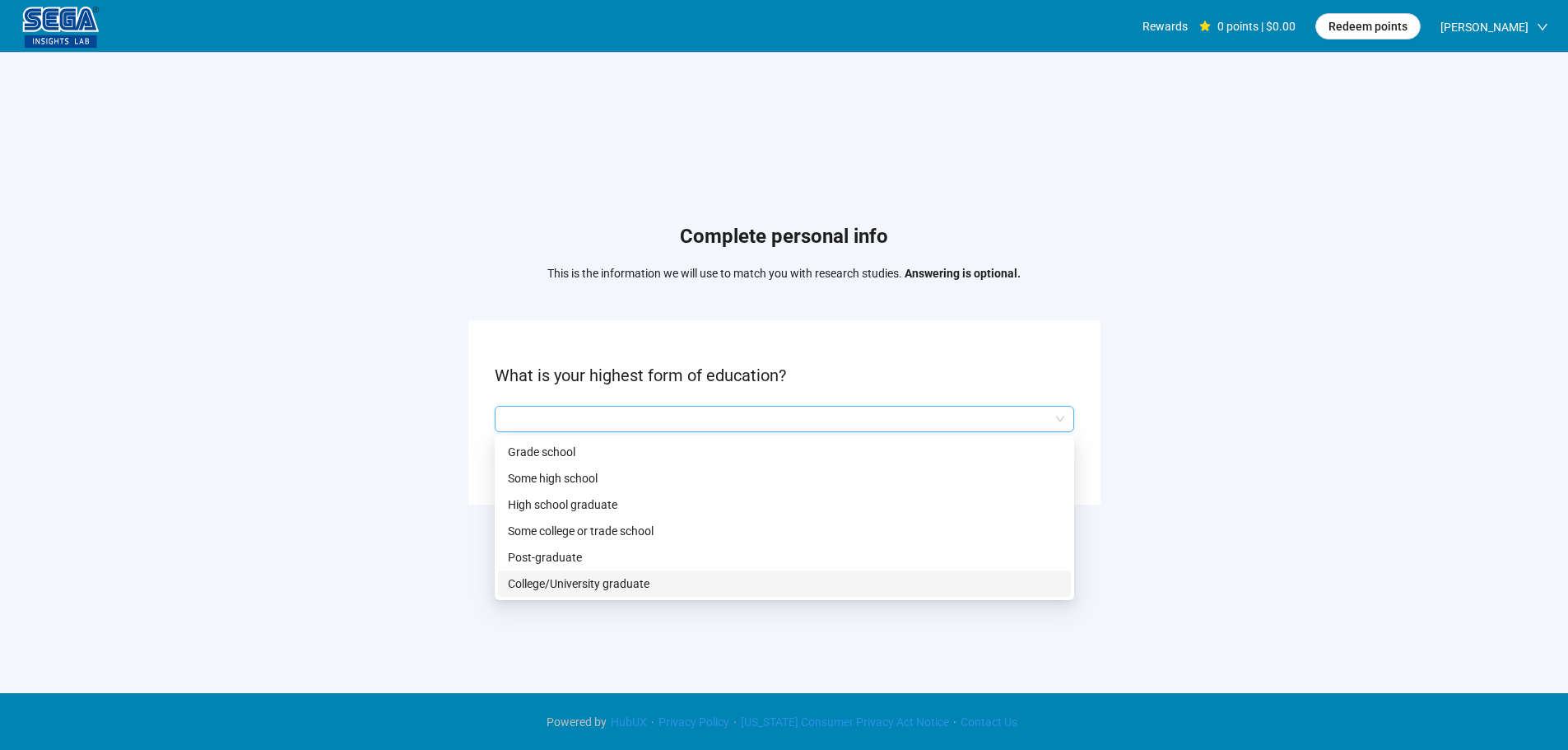
click at [593, 580] on p "College/University graduate" at bounding box center [784, 583] width 553 height 18
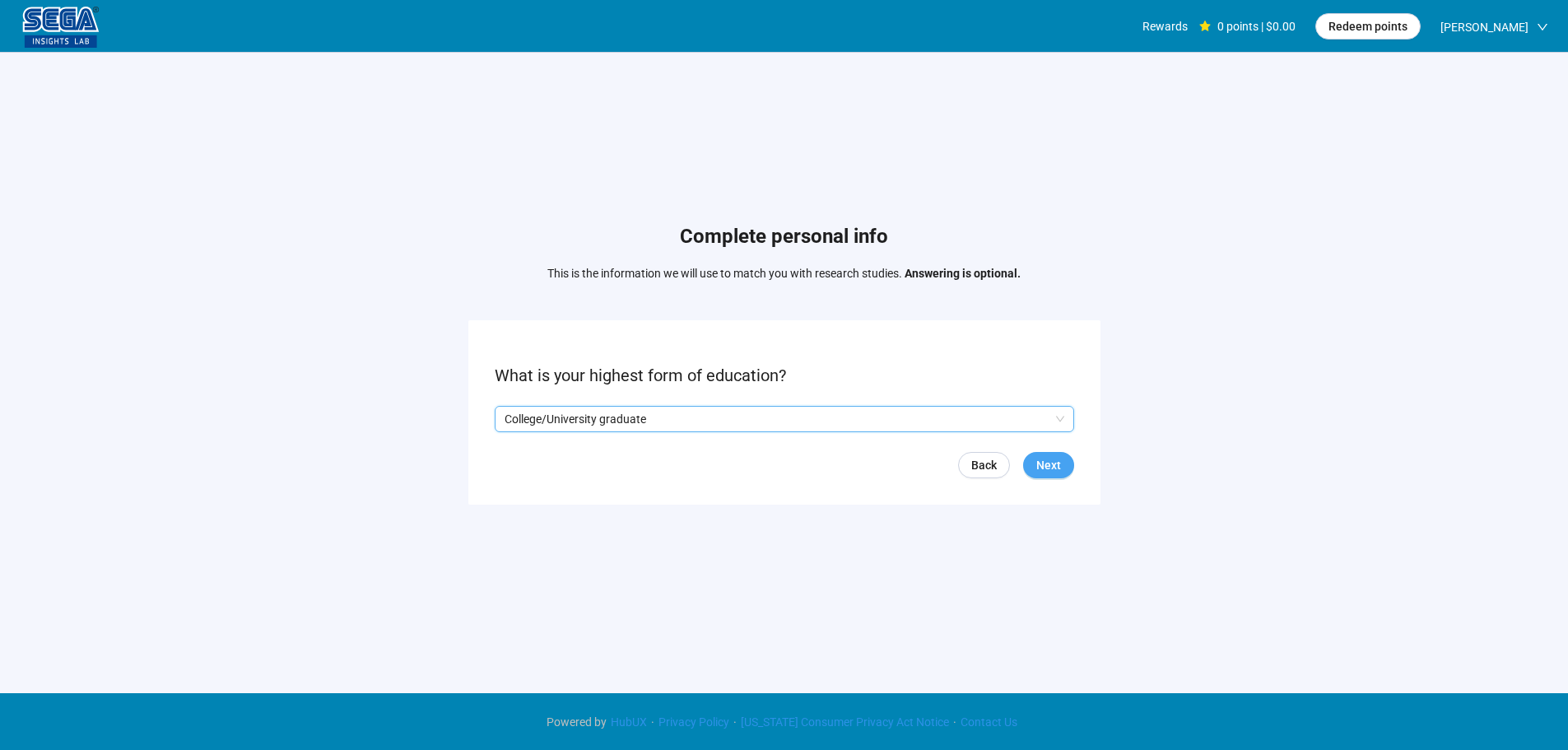
click at [1061, 463] on button "Next" at bounding box center [1048, 465] width 51 height 26
click at [609, 424] on input "search" at bounding box center [784, 418] width 559 height 25
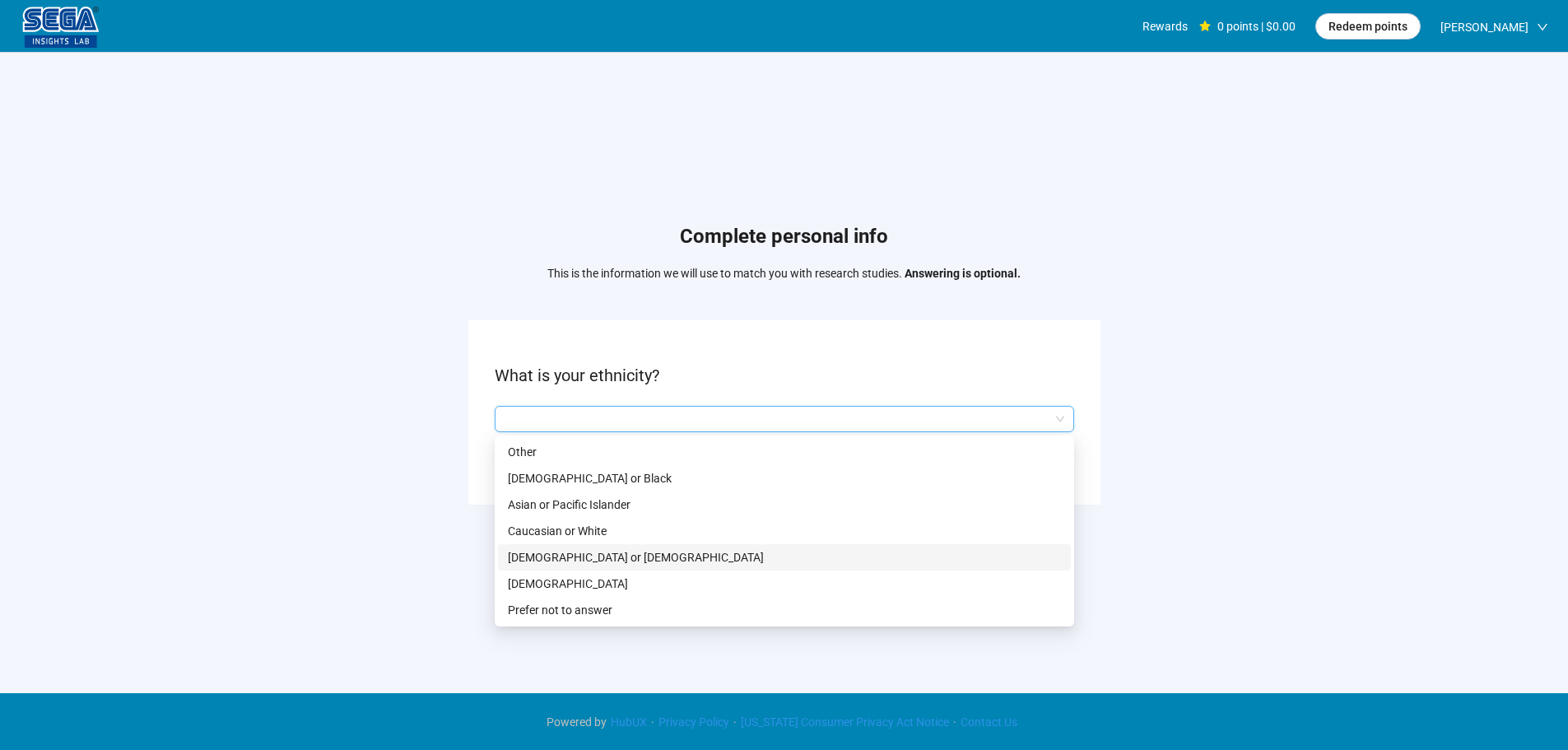
click at [597, 531] on p "Caucasian or White" at bounding box center [784, 530] width 553 height 18
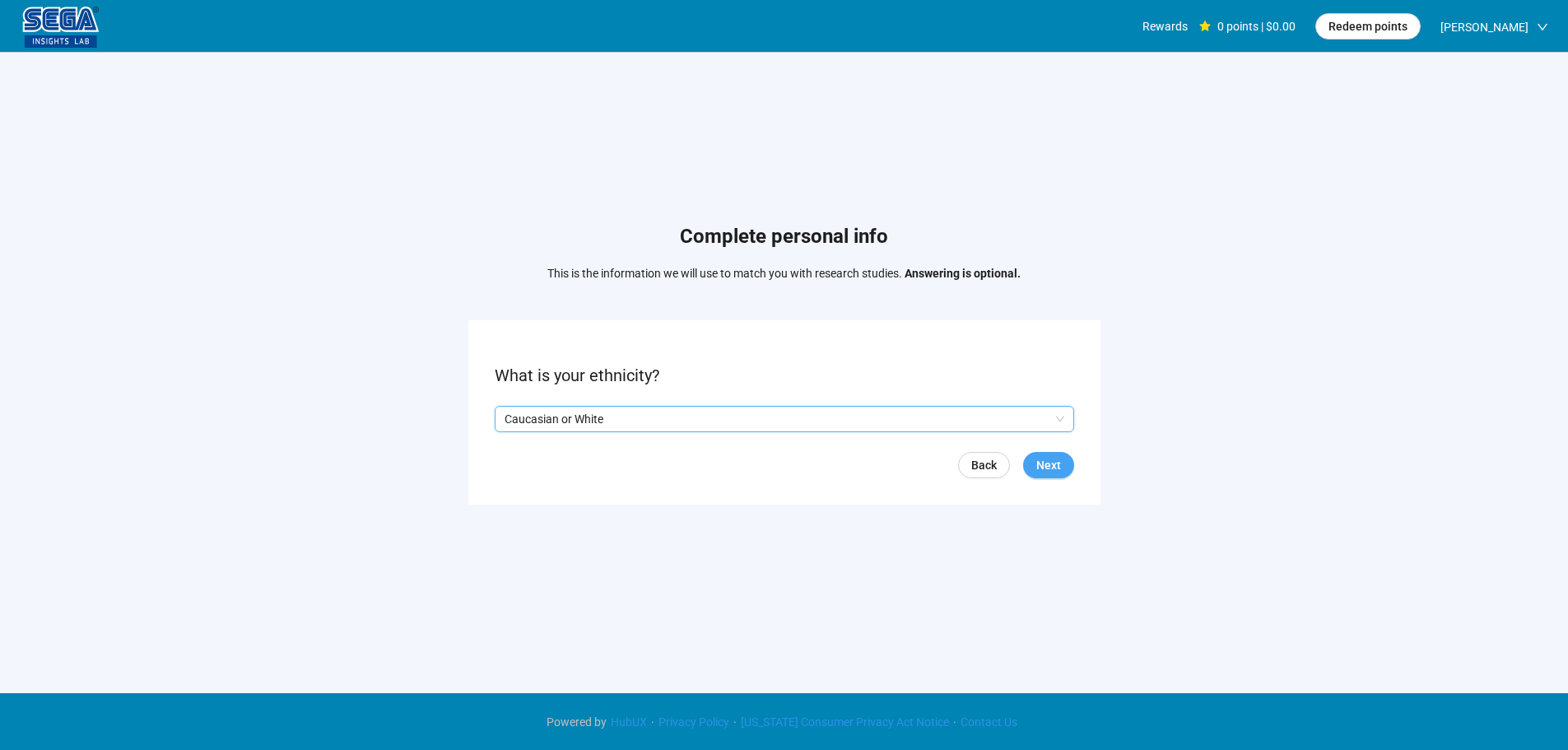
click at [1044, 464] on span "Next" at bounding box center [1048, 465] width 25 height 18
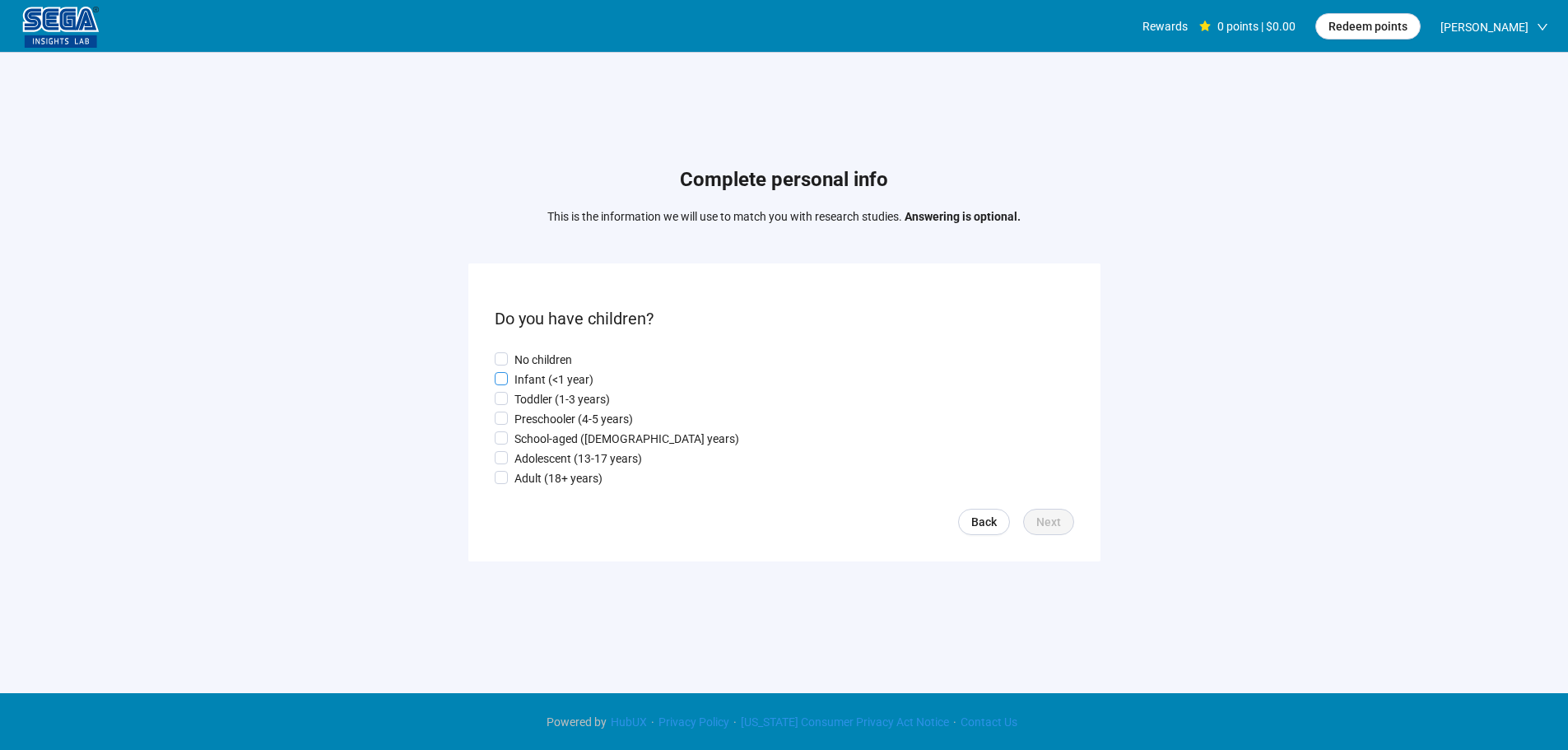
click at [548, 380] on p "Infant (<1 year)" at bounding box center [554, 379] width 79 height 18
click at [1026, 510] on form "Do you have children? No children Infant (<1 year) Toddler (1-3 years) Preschoo…" at bounding box center [784, 412] width 632 height 297
click at [1030, 514] on button "Next" at bounding box center [1048, 521] width 51 height 26
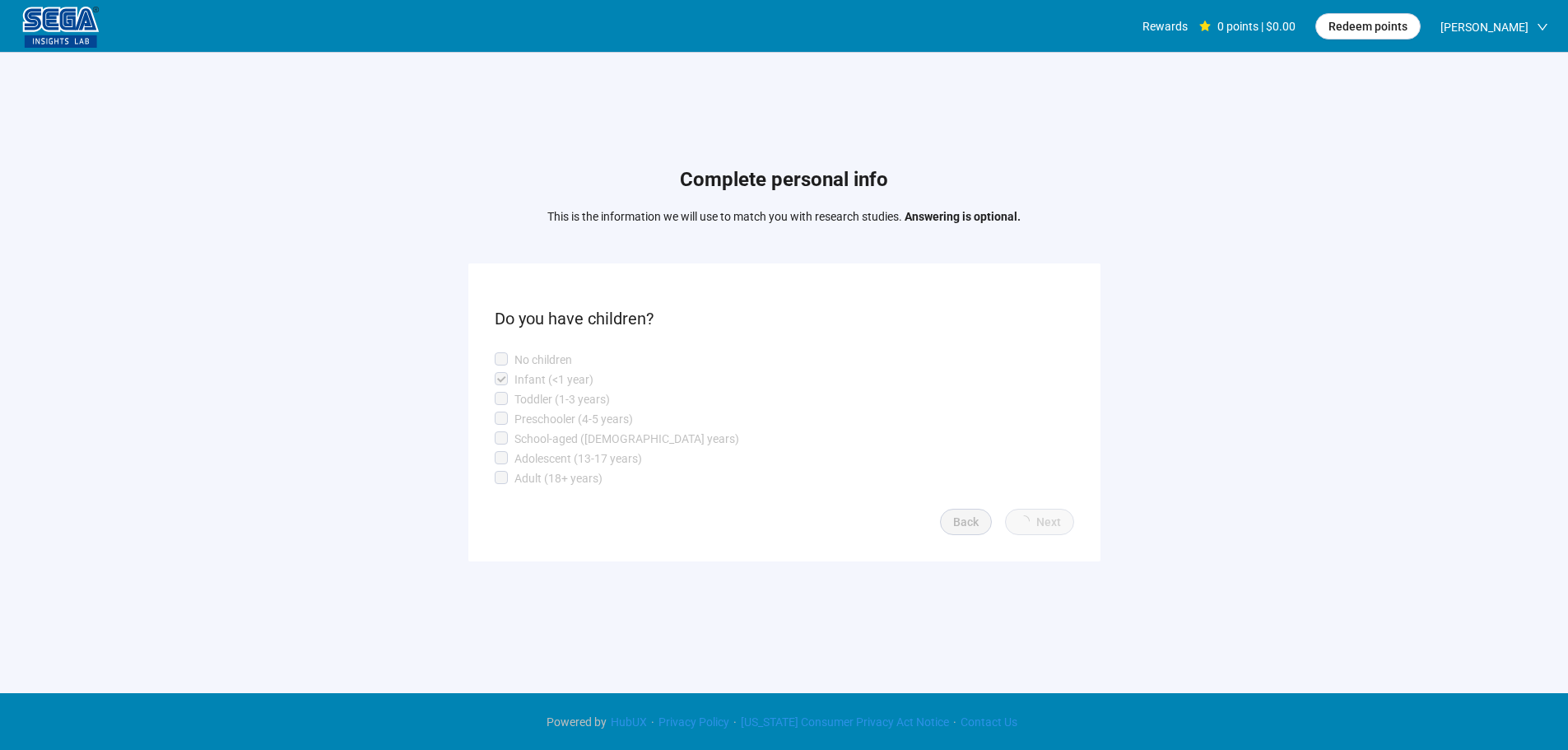
scroll to position [1, 0]
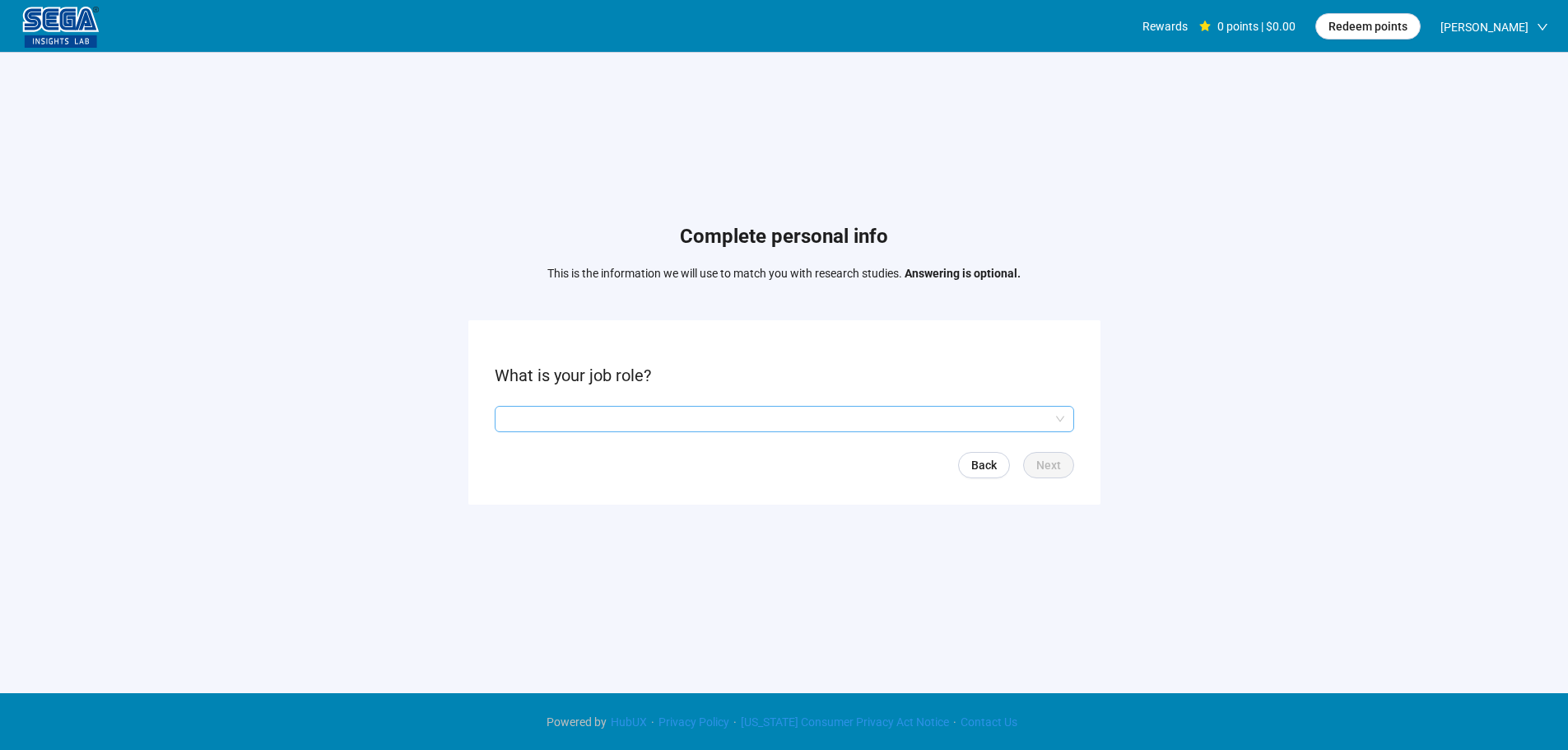
click at [607, 418] on input "search" at bounding box center [784, 418] width 559 height 25
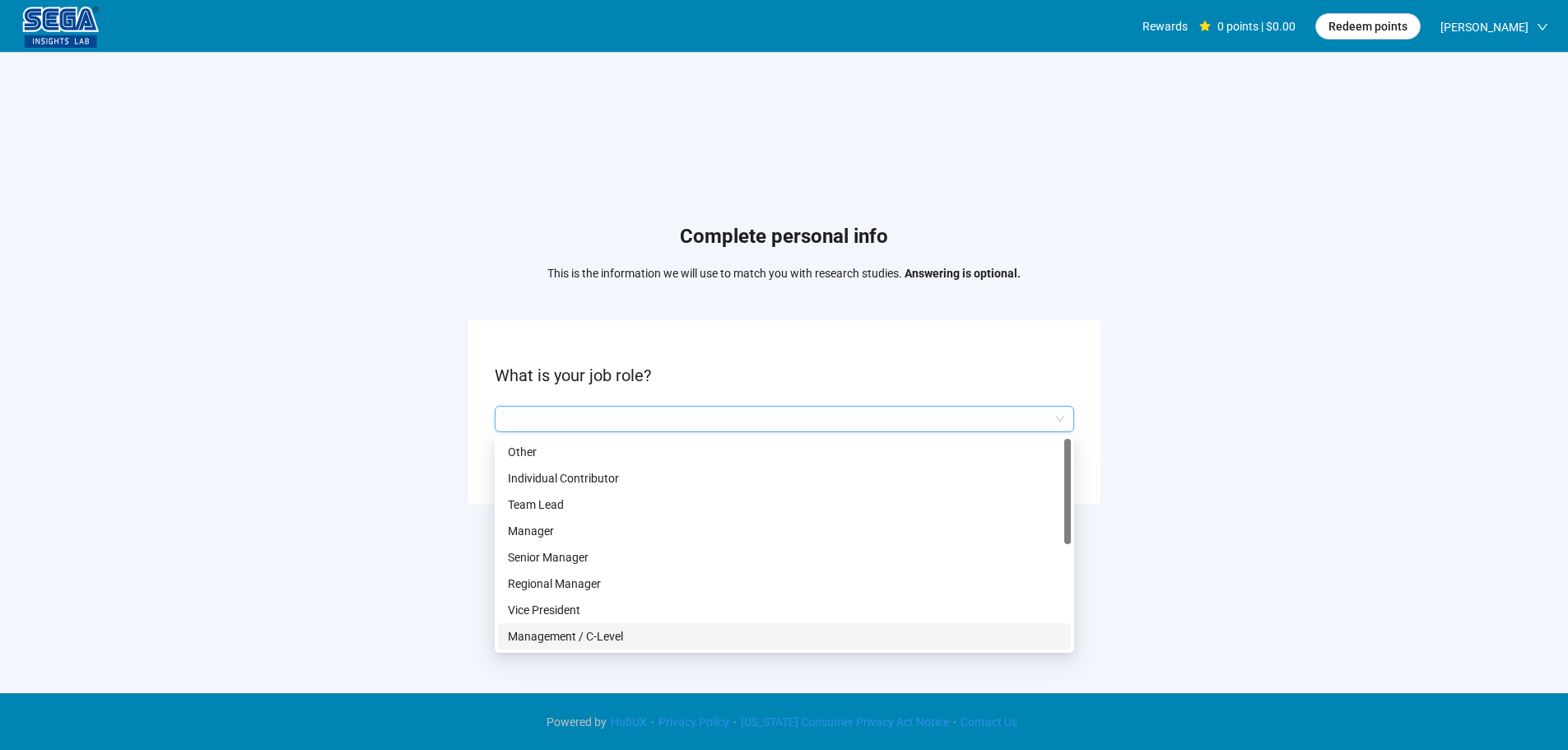
click at [605, 633] on p "Management / C-Level" at bounding box center [784, 636] width 553 height 18
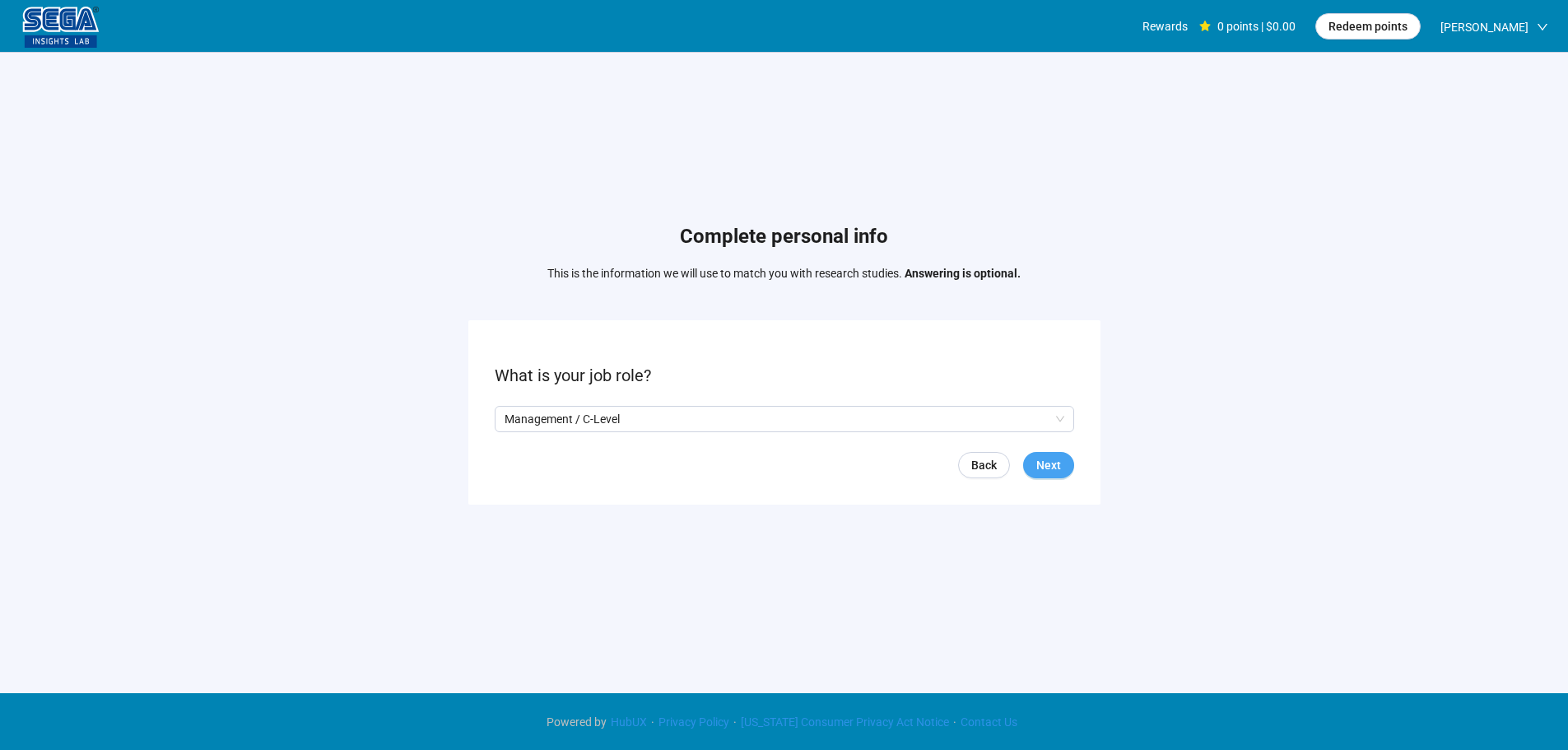
click at [1039, 453] on button "Next" at bounding box center [1048, 465] width 51 height 26
click at [588, 429] on input "search" at bounding box center [784, 418] width 559 height 25
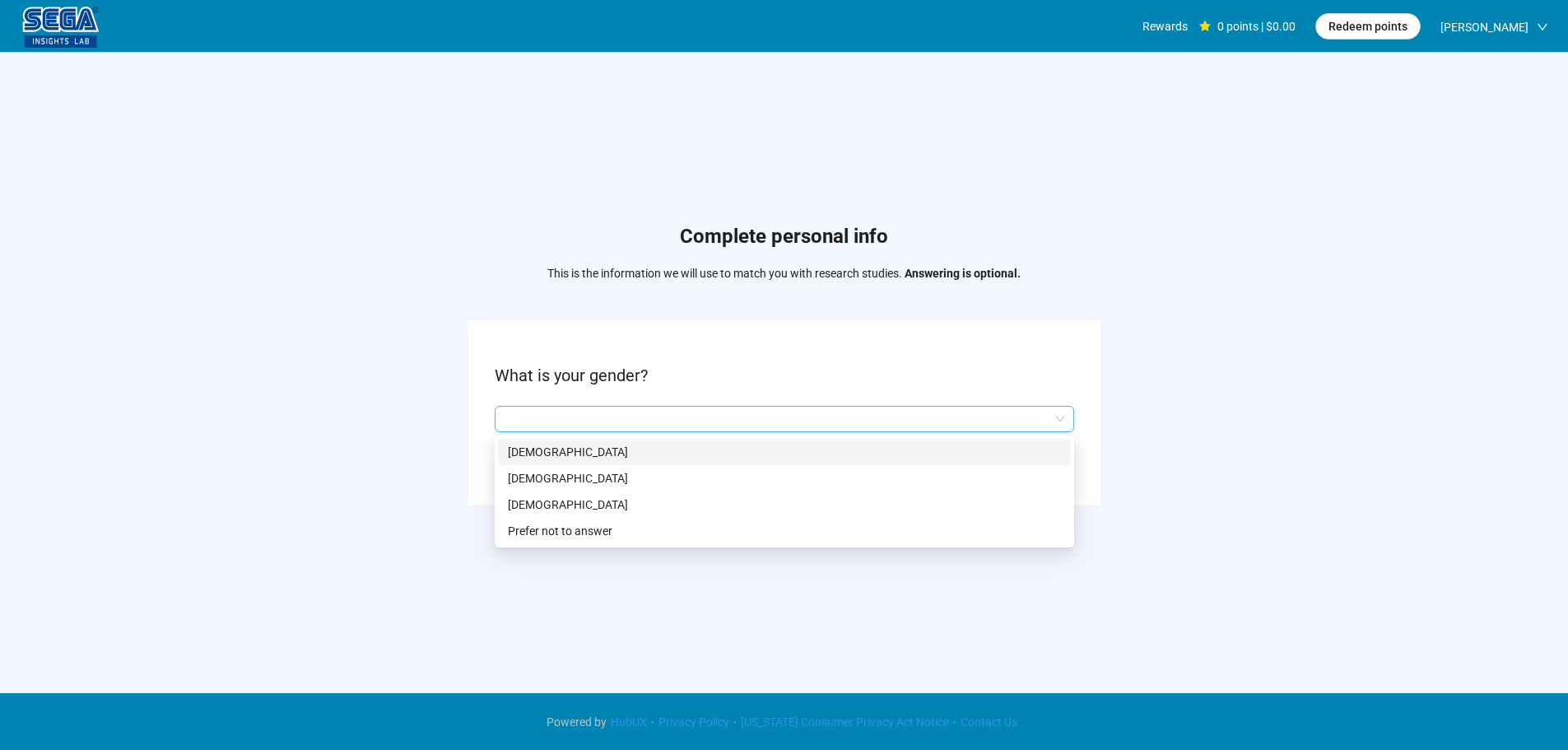
click at [557, 458] on p "Male" at bounding box center [784, 452] width 553 height 18
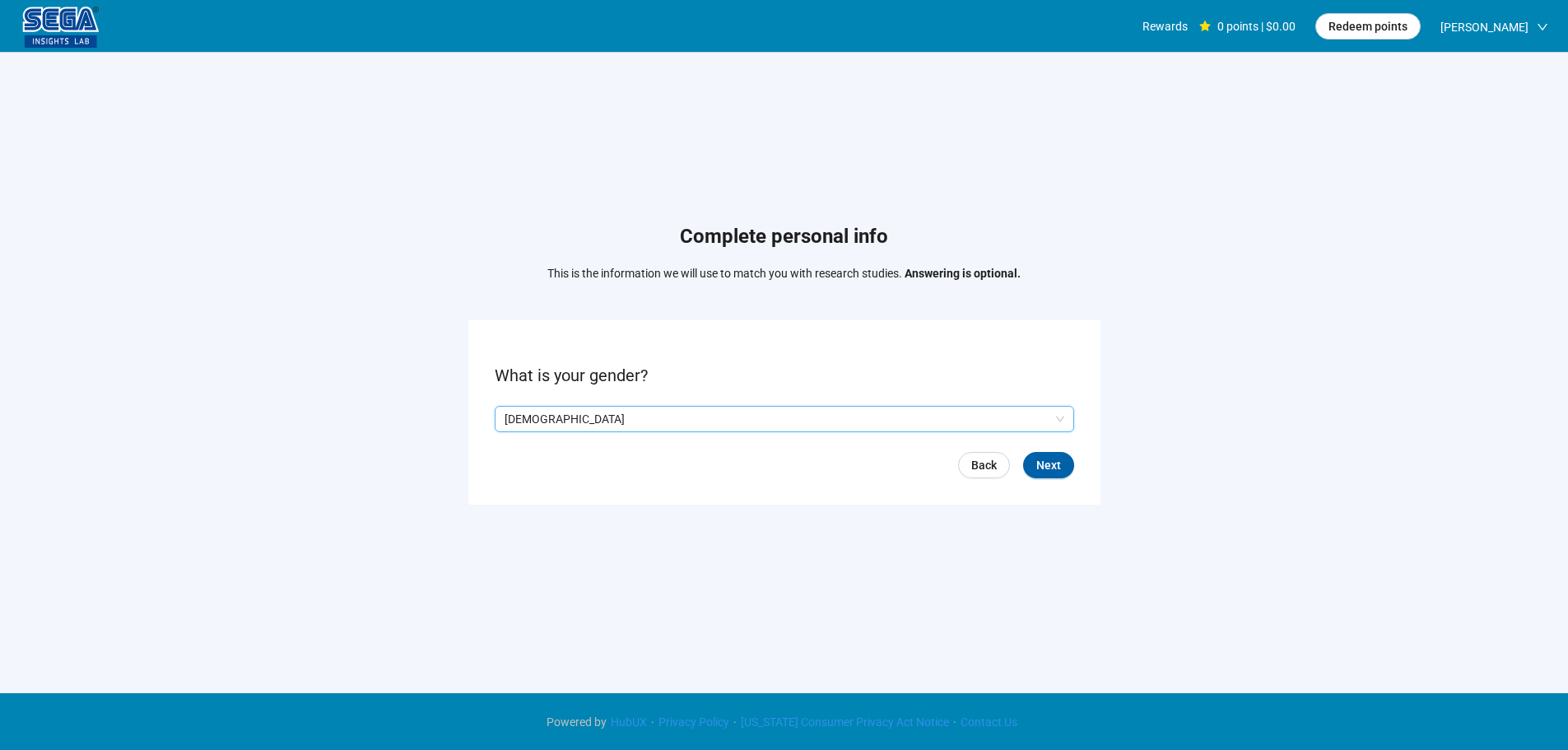
click at [1077, 481] on form "What is your gender? Q2hhcmFjdGVyaXN0aWNBbnN3ZXJOb2RlOjdhNjc1MTM1LTE0YTUtNDljOC…" at bounding box center [784, 412] width 632 height 183
click at [1062, 470] on button "Next" at bounding box center [1048, 465] width 51 height 26
click at [553, 418] on span "Increase Value" at bounding box center [558, 414] width 18 height 15
drag, startPoint x: 519, startPoint y: 420, endPoint x: 484, endPoint y: 420, distance: 35.0
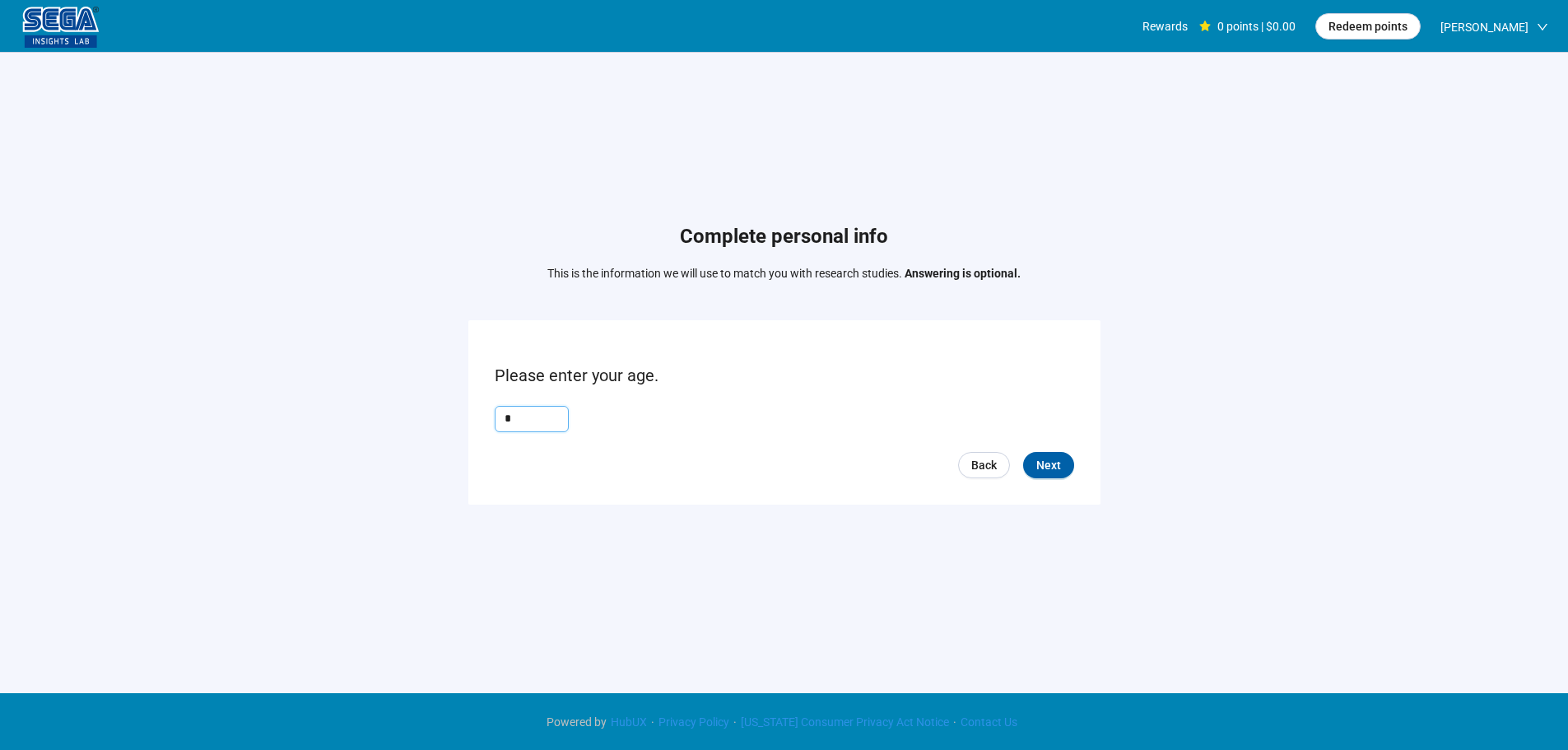
click at [484, 420] on form "Please enter your age. * Back Next" at bounding box center [784, 412] width 632 height 183
type input "**"
click at [1075, 468] on form "Please enter your age. ** Back Next" at bounding box center [784, 412] width 632 height 183
click at [1048, 460] on span "Next" at bounding box center [1048, 465] width 25 height 18
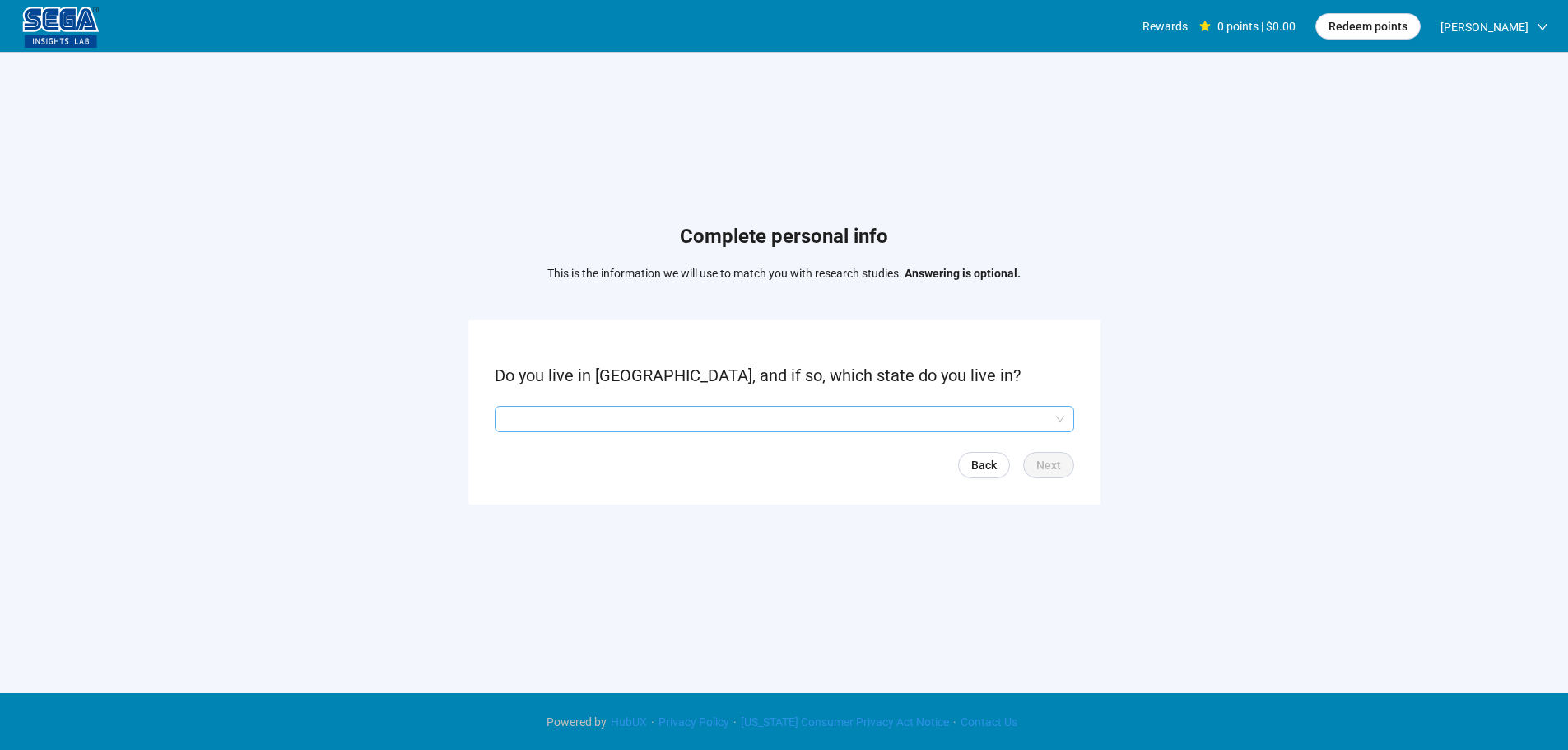
click at [504, 418] on input "search" at bounding box center [784, 418] width 559 height 25
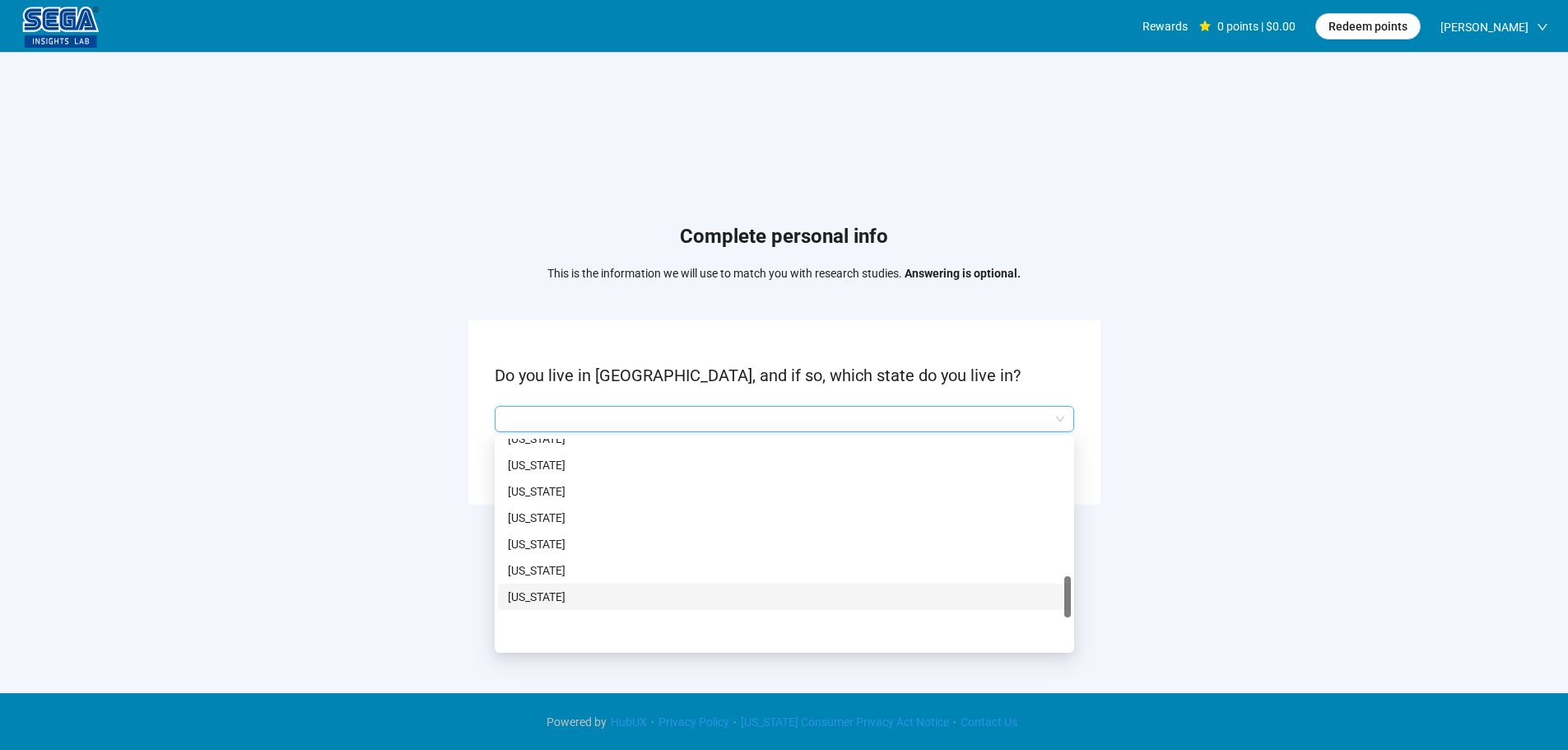
scroll to position [905, 0]
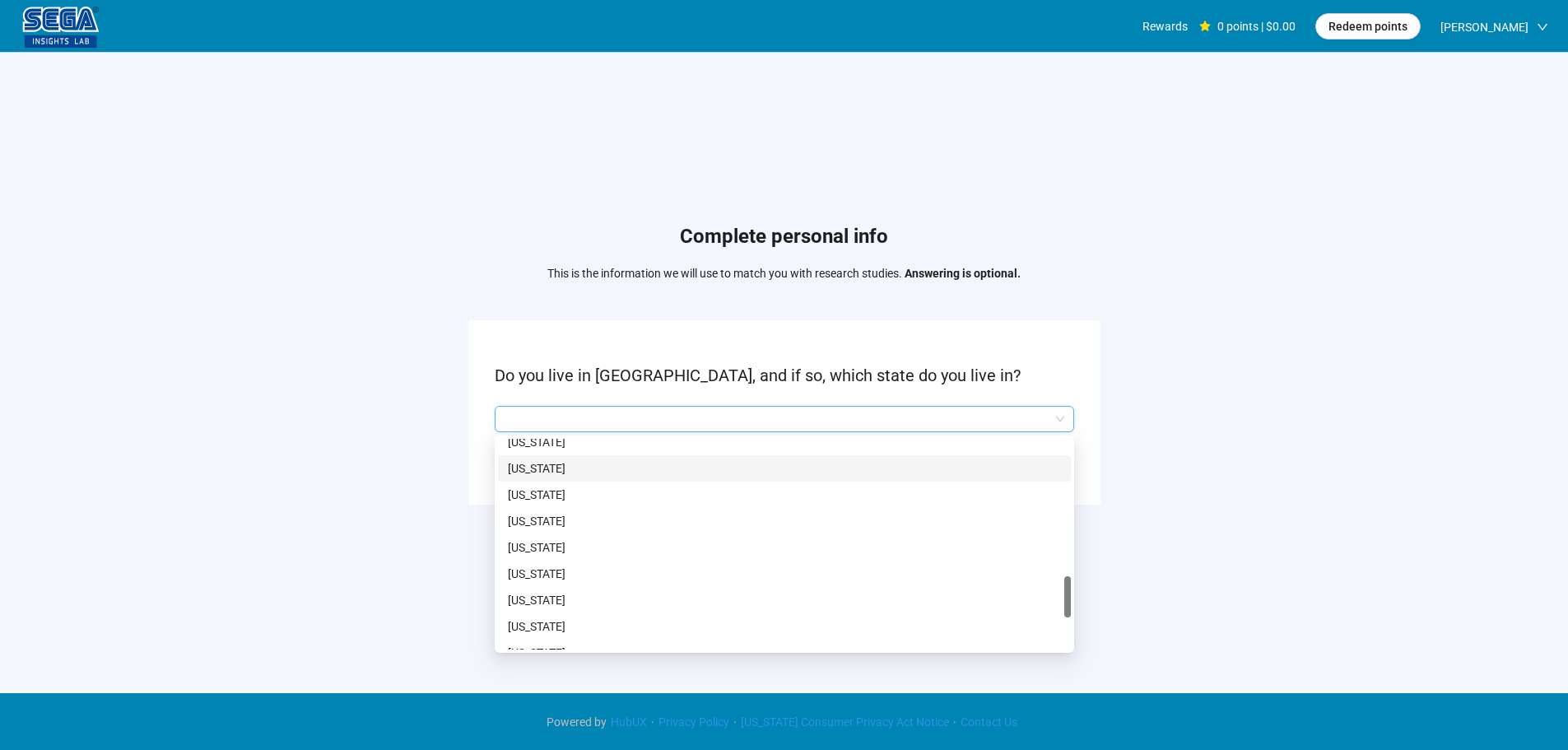
click at [529, 467] on p "Ohio" at bounding box center [784, 468] width 553 height 18
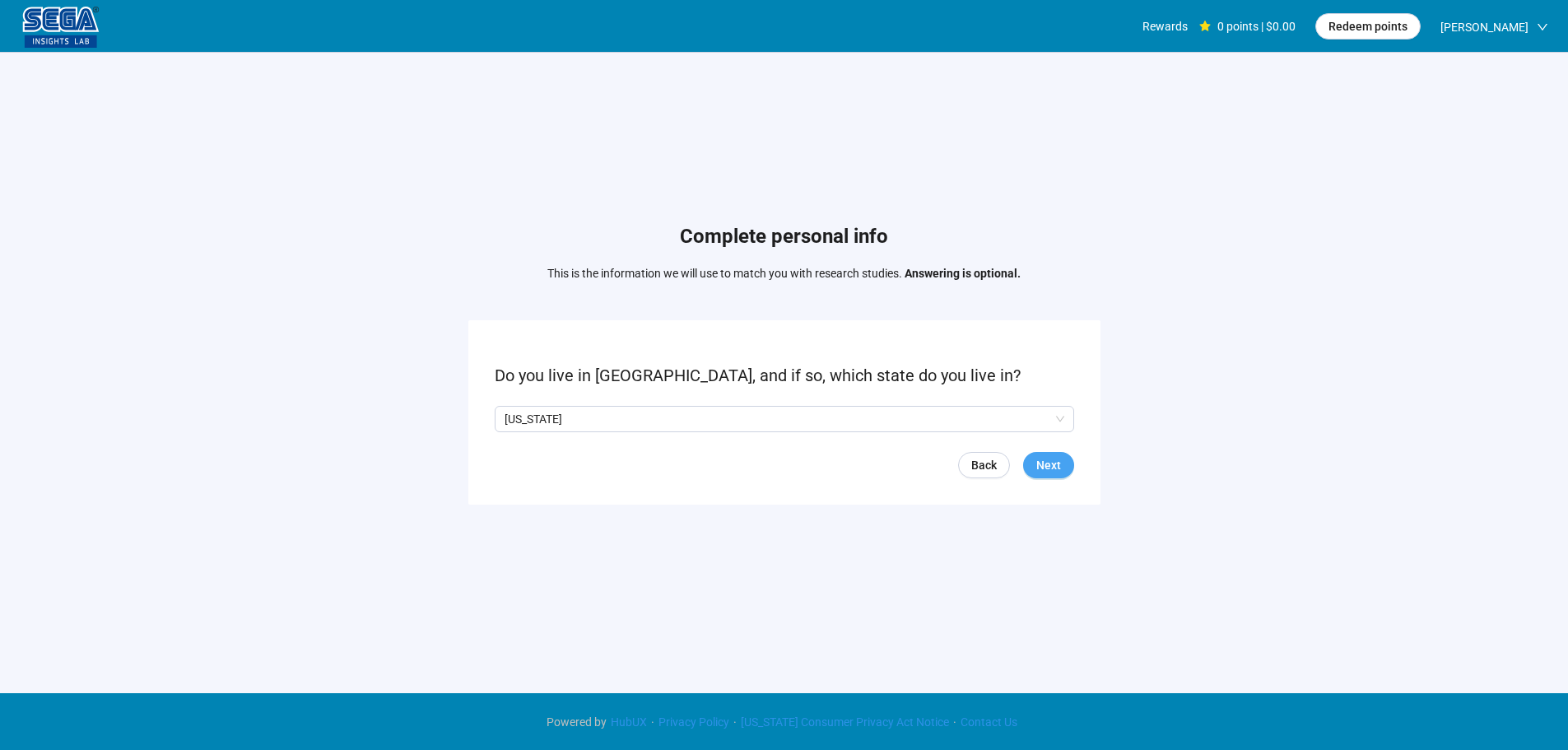
click at [1067, 467] on button "Next" at bounding box center [1048, 465] width 51 height 26
click at [548, 419] on span at bounding box center [542, 418] width 13 height 13
click at [1044, 472] on span "Next" at bounding box center [1048, 465] width 25 height 18
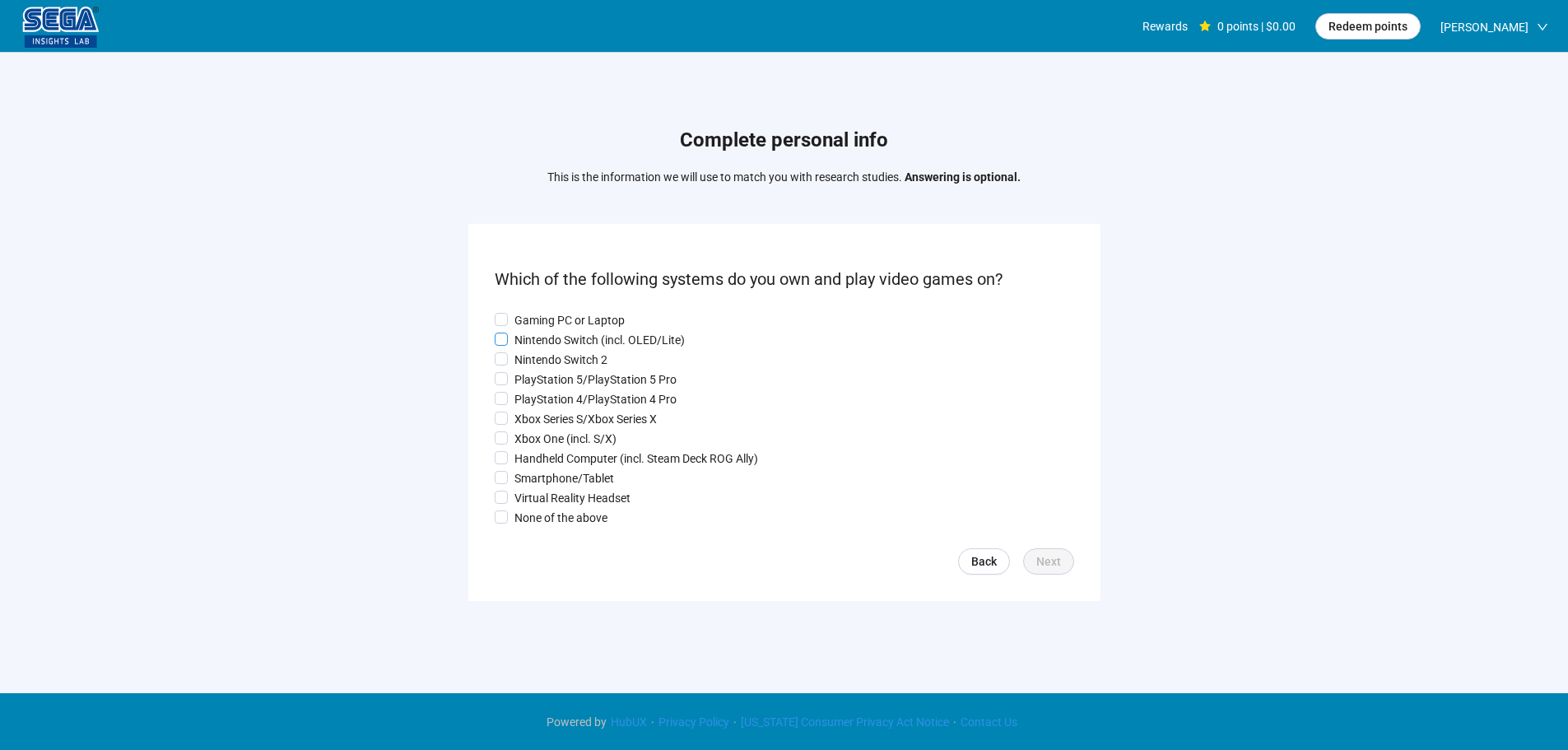
drag, startPoint x: 563, startPoint y: 316, endPoint x: 564, endPoint y: 341, distance: 25.0
click at [563, 316] on p "Gaming PC or Laptop" at bounding box center [569, 319] width 111 height 18
drag, startPoint x: 564, startPoint y: 352, endPoint x: 560, endPoint y: 409, distance: 57.1
click at [564, 354] on p "Nintendo Switch 2" at bounding box center [560, 359] width 93 height 18
click at [560, 419] on p "Xbox Series S/Xbox Series X" at bounding box center [585, 418] width 143 height 18
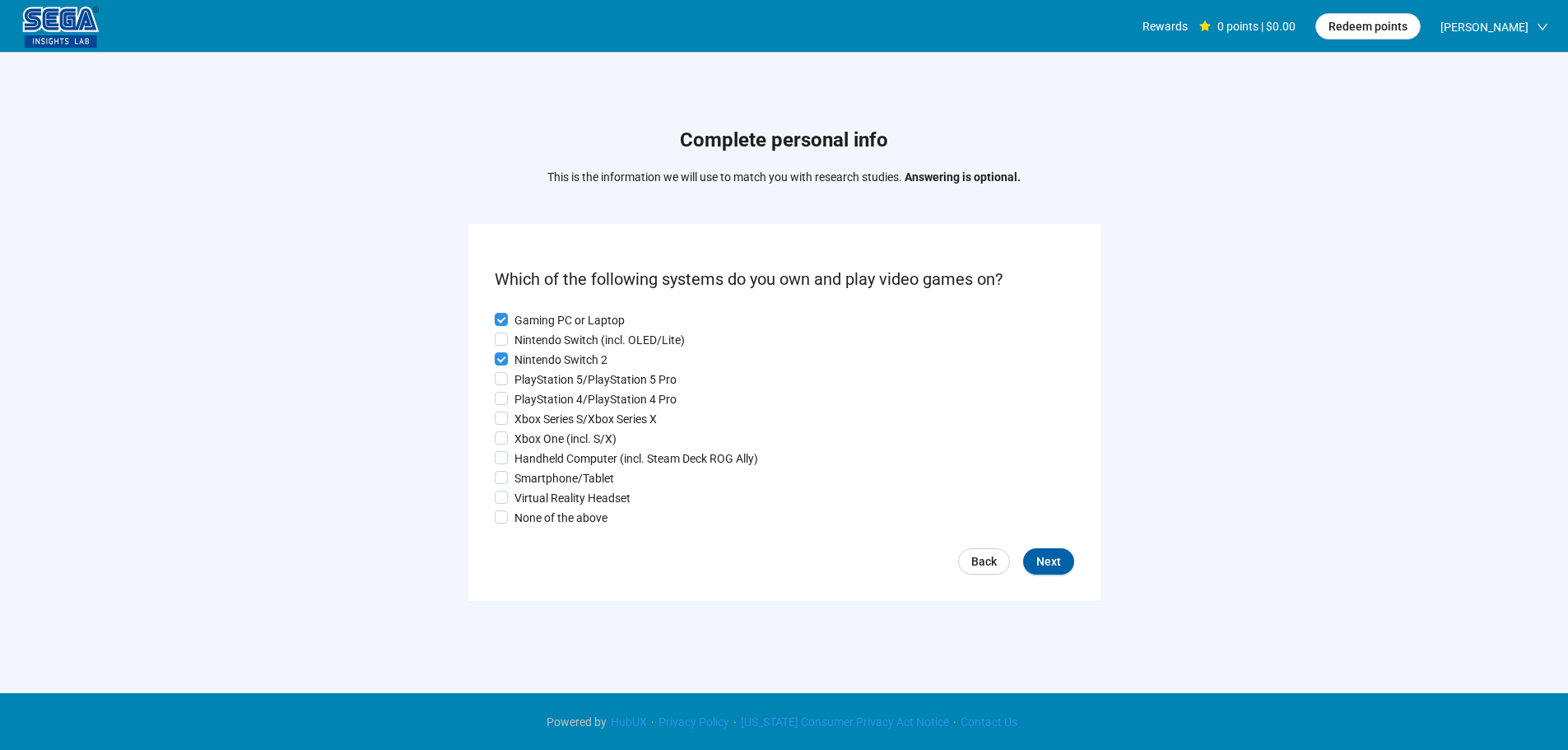
click at [557, 450] on div "Gaming PC or Laptop Nintendo Switch (incl. OLED/Lite) Nintendo Switch 2 PlaySta…" at bounding box center [784, 418] width 579 height 215
drag, startPoint x: 553, startPoint y: 464, endPoint x: 552, endPoint y: 493, distance: 29.0
click at [553, 469] on div "Gaming PC or Laptop Nintendo Switch (incl. OLED/Lite) Nintendo Switch 2 PlaySta…" at bounding box center [784, 418] width 579 height 215
click at [552, 494] on p "Virtual Reality Headset" at bounding box center [571, 497] width 116 height 18
click at [551, 465] on p "Handheld Computer (incl. Steam Deck ROG Ally)" at bounding box center [636, 458] width 244 height 18
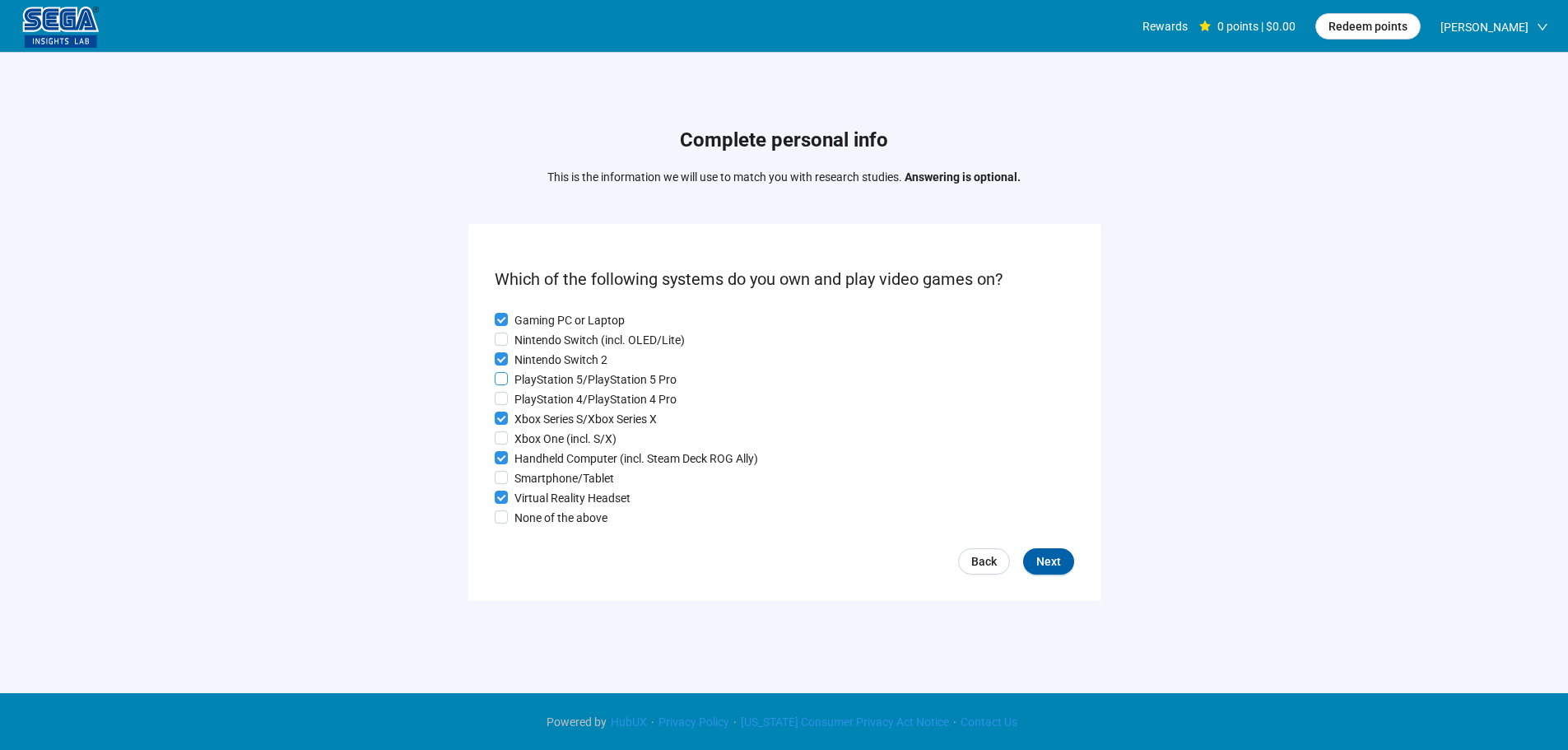
click at [555, 383] on p "PlayStation 5/PlayStation 5 Pro" at bounding box center [595, 379] width 162 height 18
click at [1027, 558] on div "Back Next" at bounding box center [784, 561] width 579 height 26
click at [1041, 561] on span "Next" at bounding box center [1048, 561] width 25 height 18
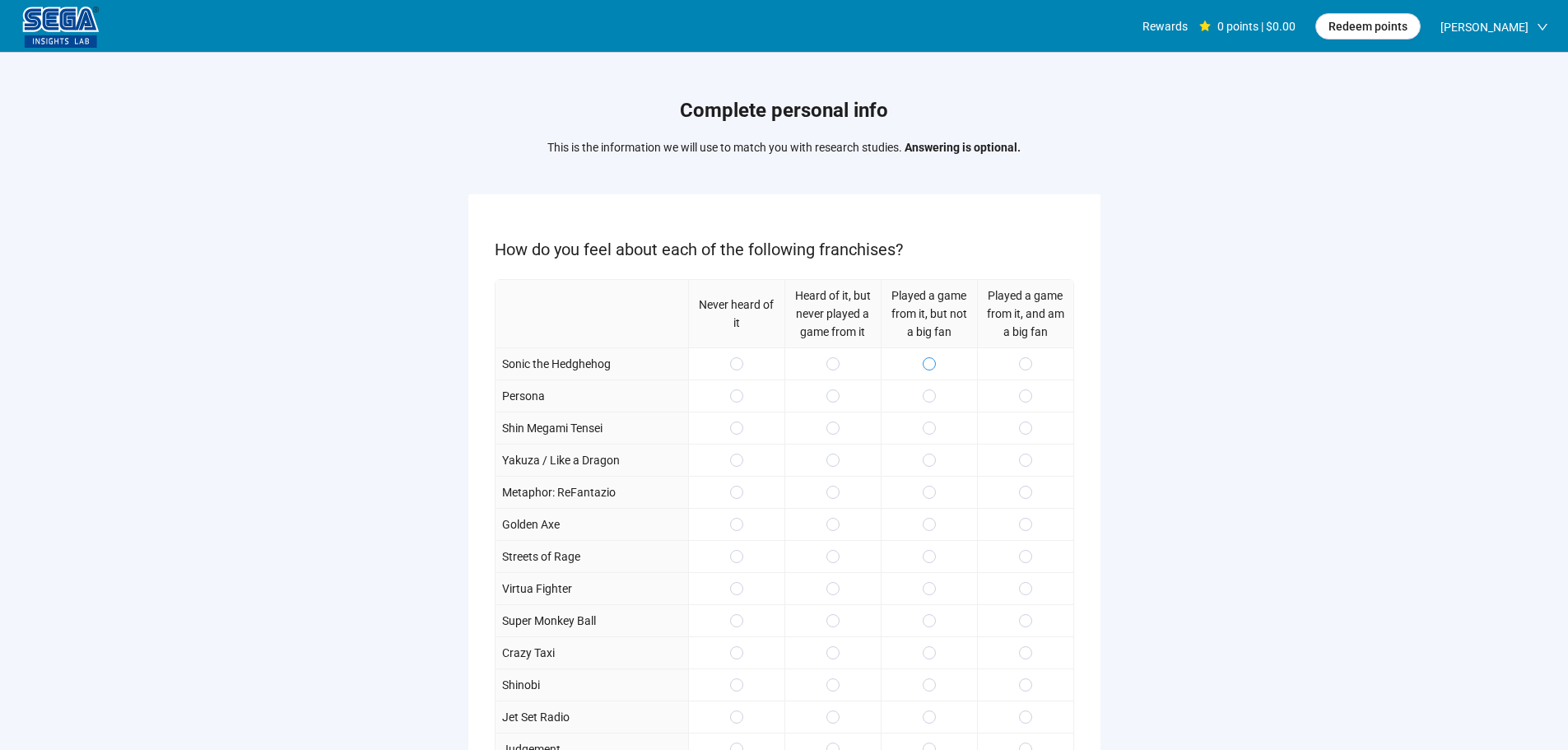
click at [925, 365] on span at bounding box center [929, 364] width 13 height 13
click at [923, 400] on span at bounding box center [929, 396] width 13 height 13
click at [1021, 454] on span at bounding box center [1026, 460] width 13 height 13
click at [1014, 493] on div at bounding box center [1025, 492] width 96 height 32
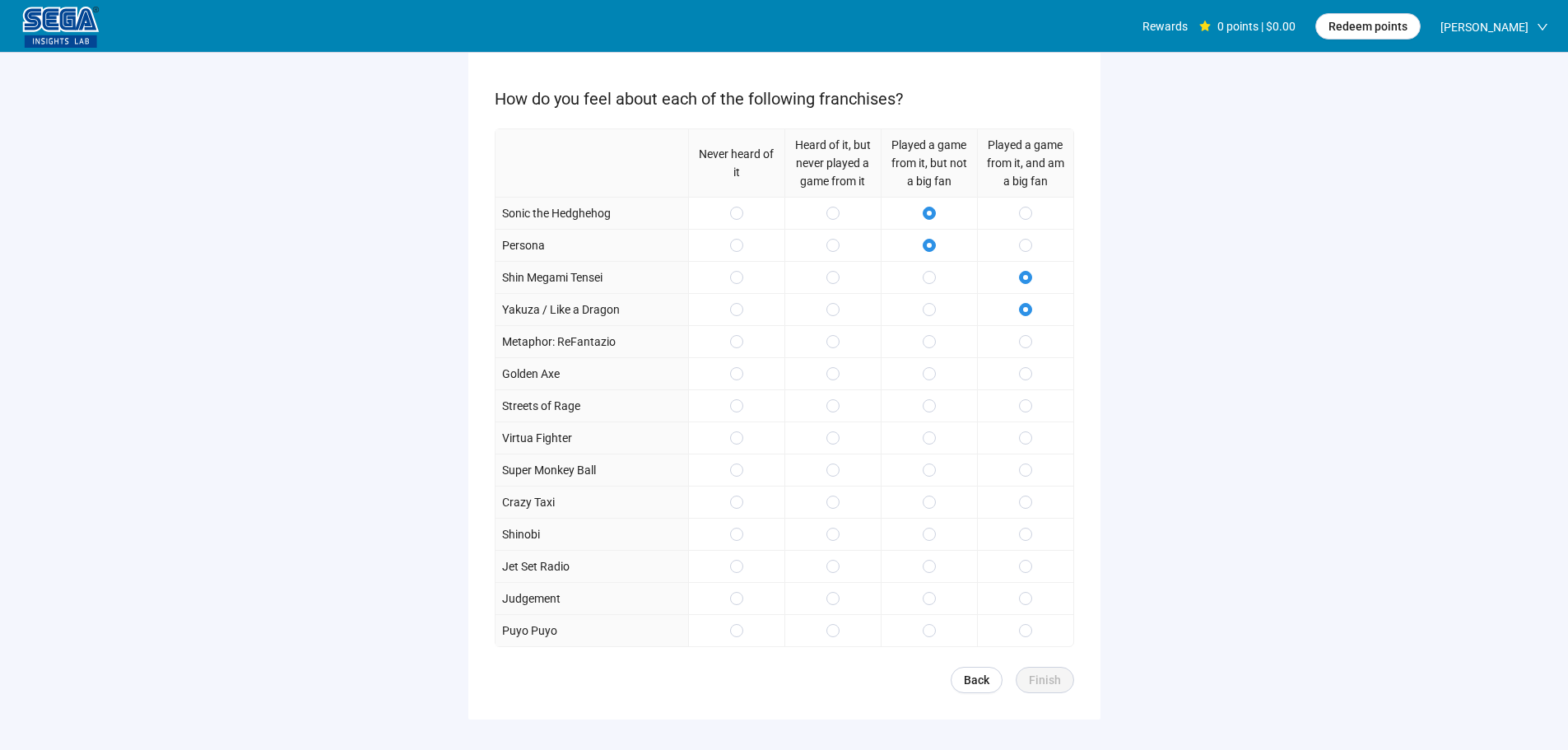
scroll to position [240, 0]
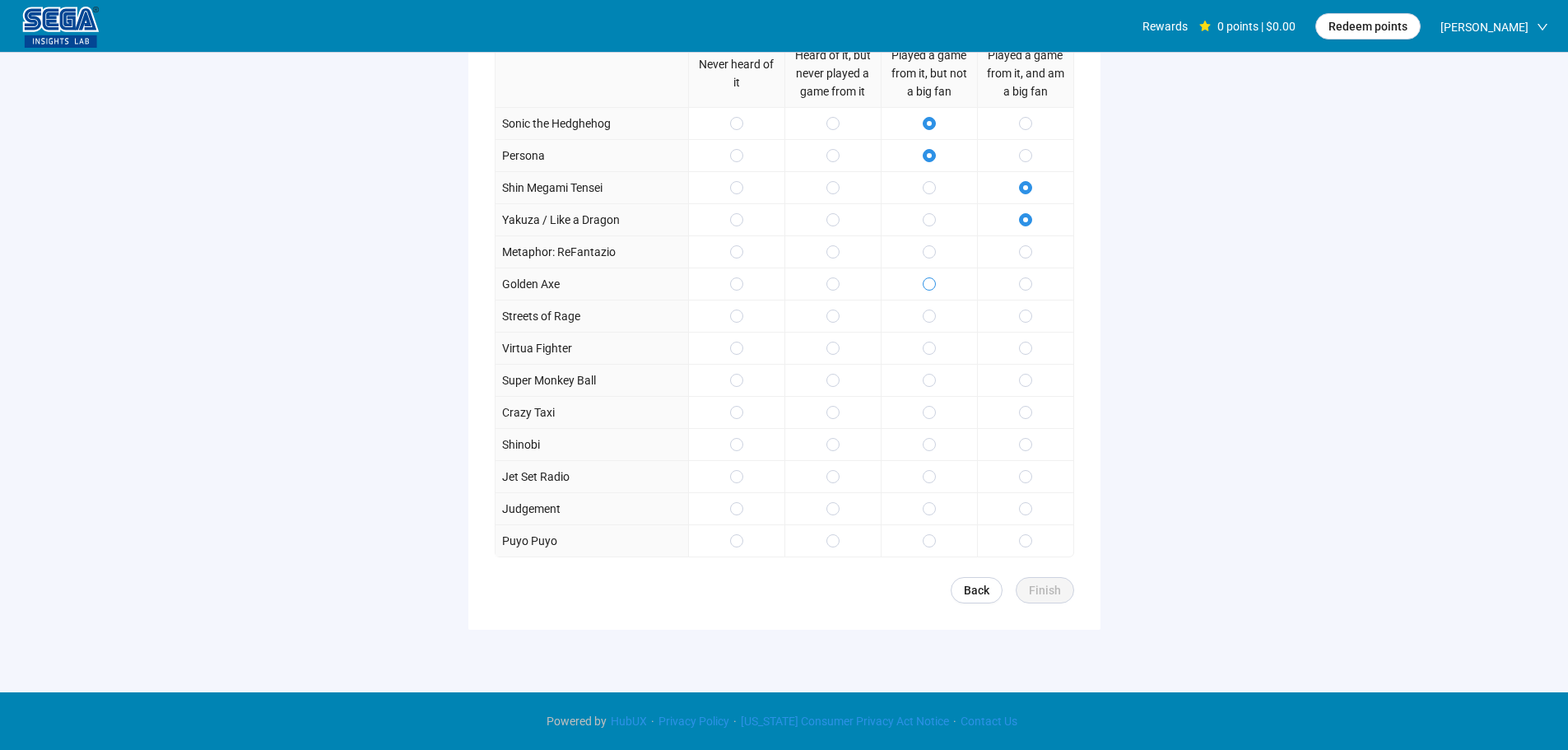
click at [931, 278] on span at bounding box center [929, 284] width 13 height 13
click at [929, 246] on span at bounding box center [929, 252] width 13 height 13
click at [926, 307] on label at bounding box center [929, 315] width 13 height 18
drag, startPoint x: 1038, startPoint y: 347, endPoint x: 1030, endPoint y: 350, distance: 8.5
click at [1037, 347] on div at bounding box center [1025, 348] width 96 height 32
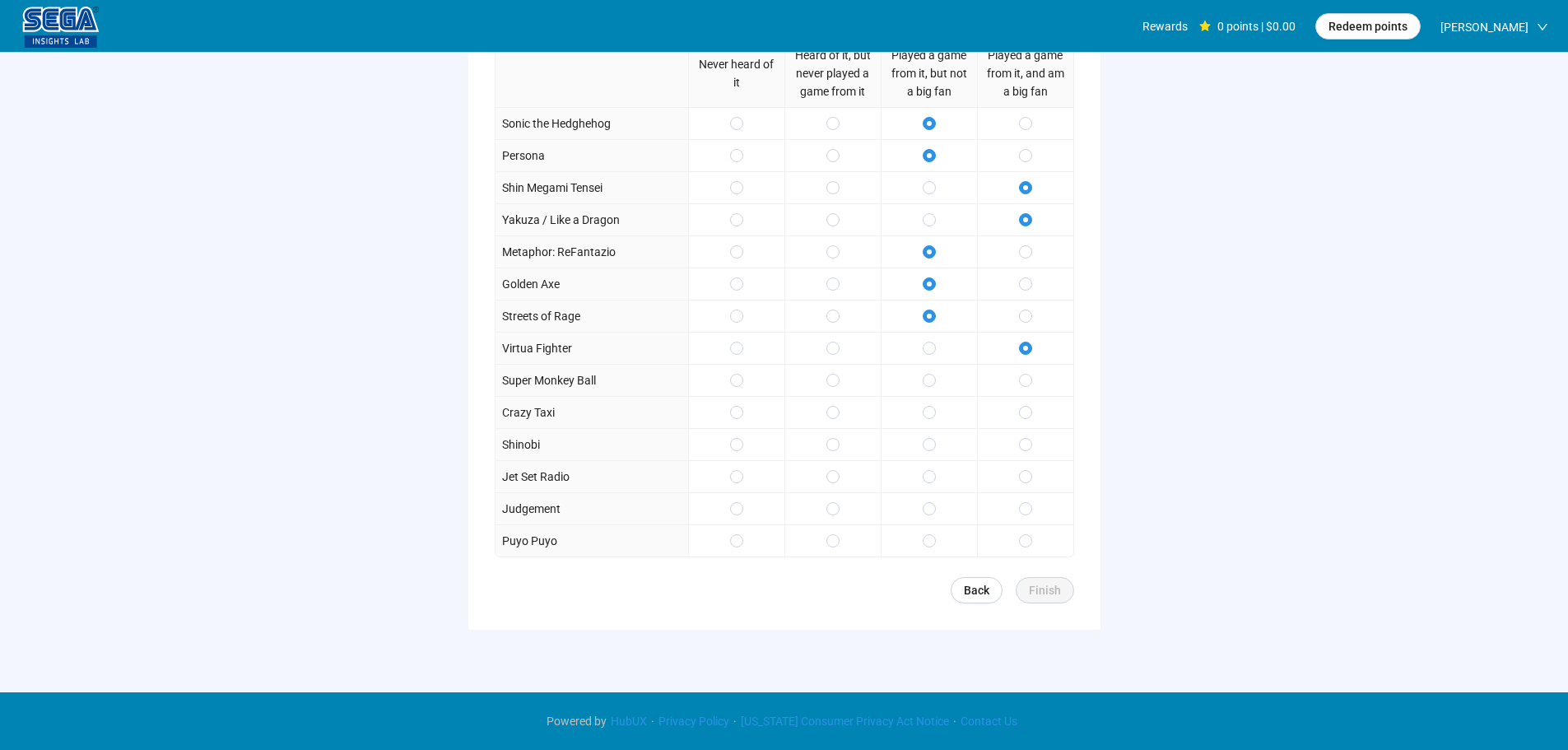
drag, startPoint x: 1014, startPoint y: 375, endPoint x: 1008, endPoint y: 418, distance: 43.4
click at [1014, 376] on div at bounding box center [1025, 380] width 96 height 32
click at [1008, 418] on div at bounding box center [1025, 412] width 96 height 32
click at [1019, 408] on span at bounding box center [1026, 412] width 13 height 13
click at [1029, 371] on label at bounding box center [1026, 380] width 13 height 18
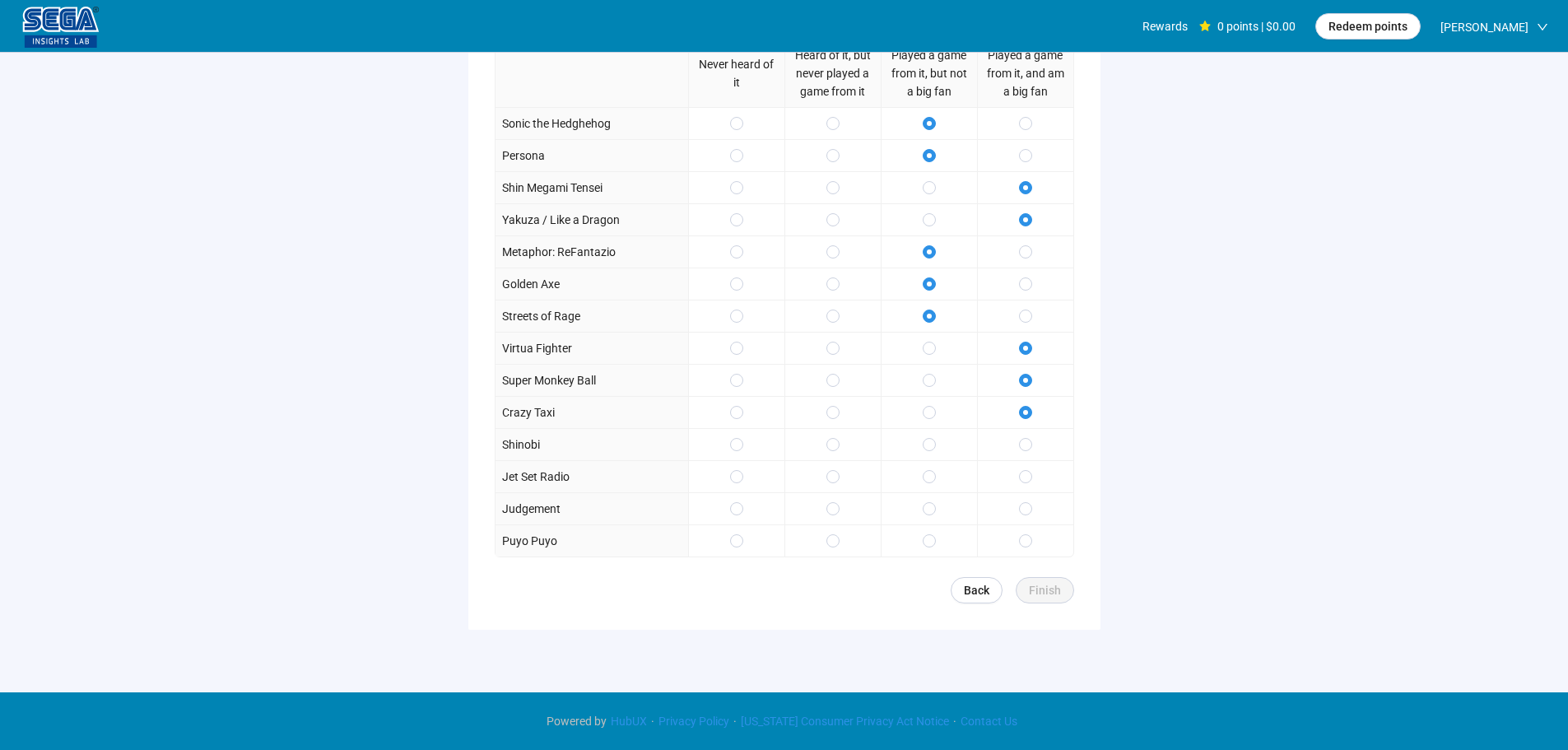
click at [923, 468] on label at bounding box center [929, 476] width 13 height 18
click at [1035, 544] on div at bounding box center [1025, 540] width 96 height 32
click at [1046, 583] on span "Finish" at bounding box center [1045, 589] width 32 height 18
